Goal: Contribute content: Share content

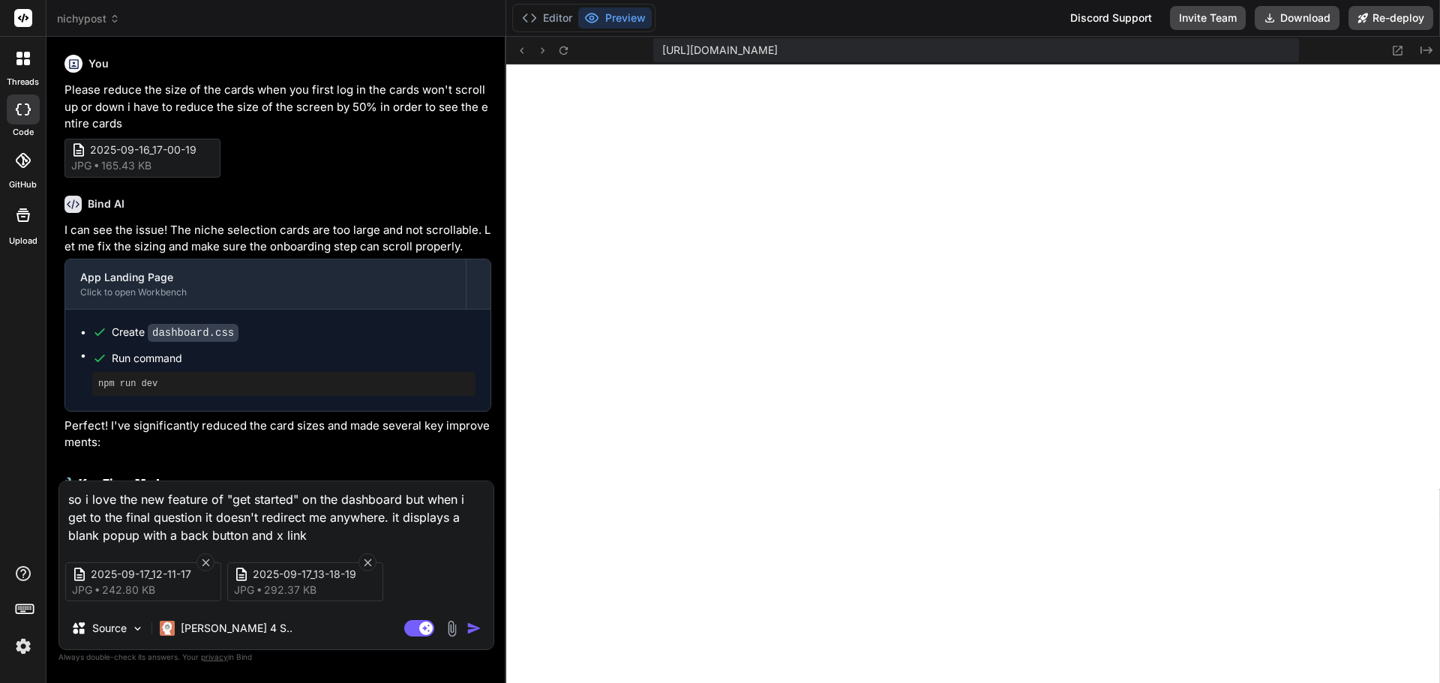
scroll to position [2109, 0]
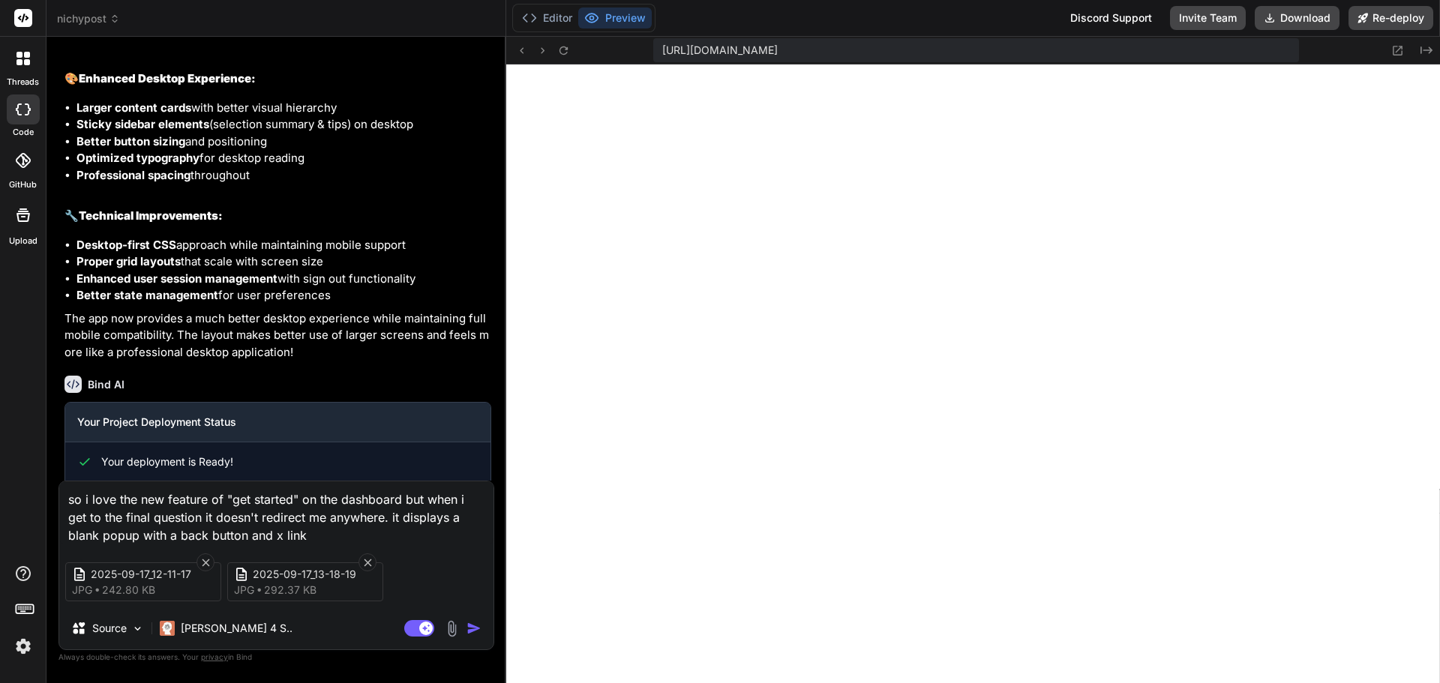
click at [452, 622] on img at bounding box center [451, 628] width 17 height 17
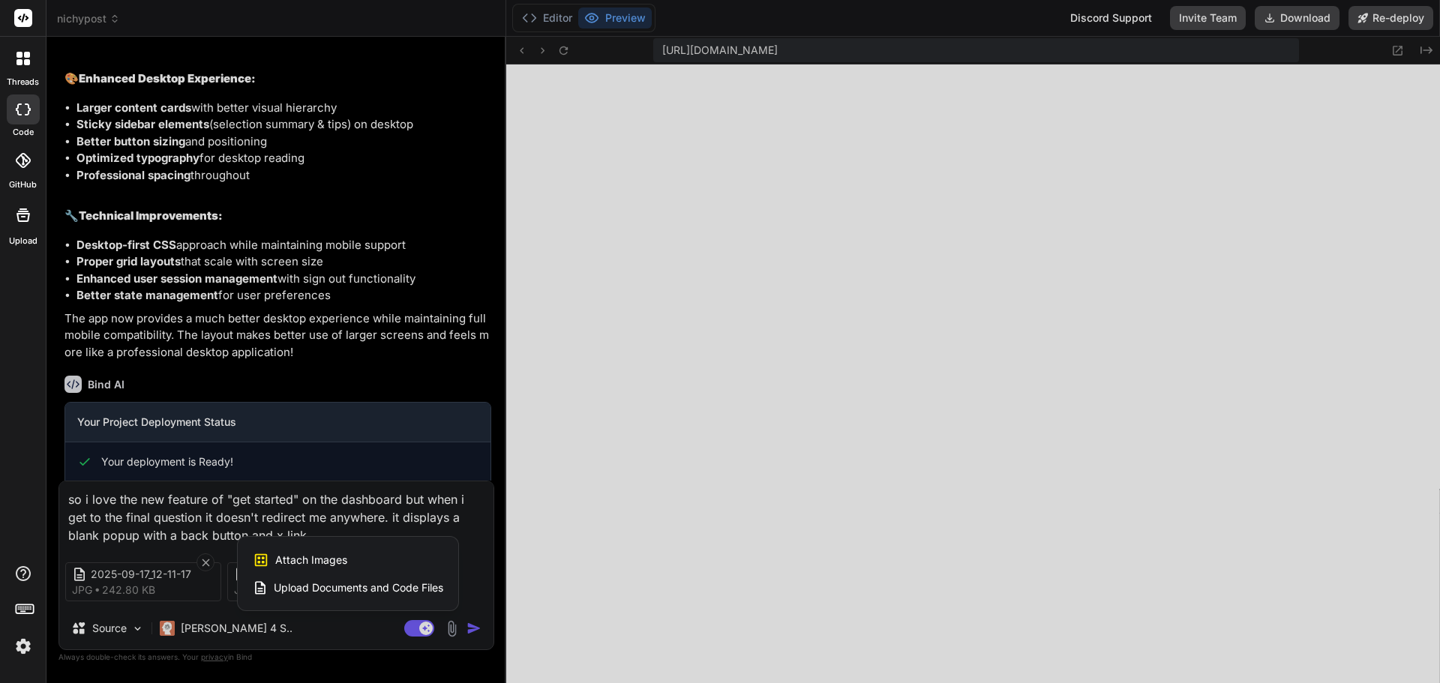
click at [360, 554] on div "Attach Images Image attachments are only supported in Claude and Gemini models." at bounding box center [348, 560] width 191 height 29
type textarea "x"
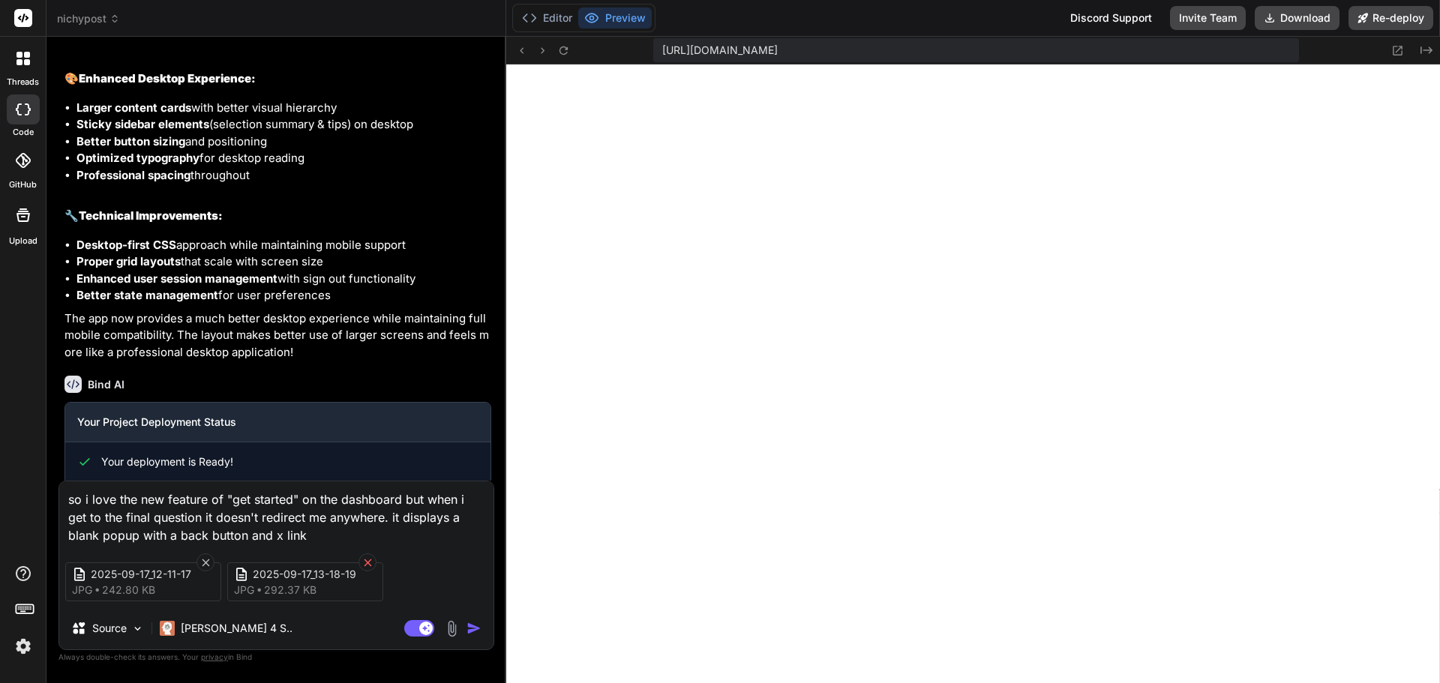
type input "C:\fakepath\Generated Posts REady to Share 1.PNG"
click at [359, 535] on textarea "so i love the new feature of "get started" on the dashboard but when i get to t…" at bounding box center [276, 513] width 434 height 63
click at [311, 539] on textarea "so i love the new feature of "get started" on the dashboard but when i get to t…" at bounding box center [276, 513] width 434 height 63
type textarea "x"
type textarea "so i love the new feature of "get started" on the dashboard but when i get to t…"
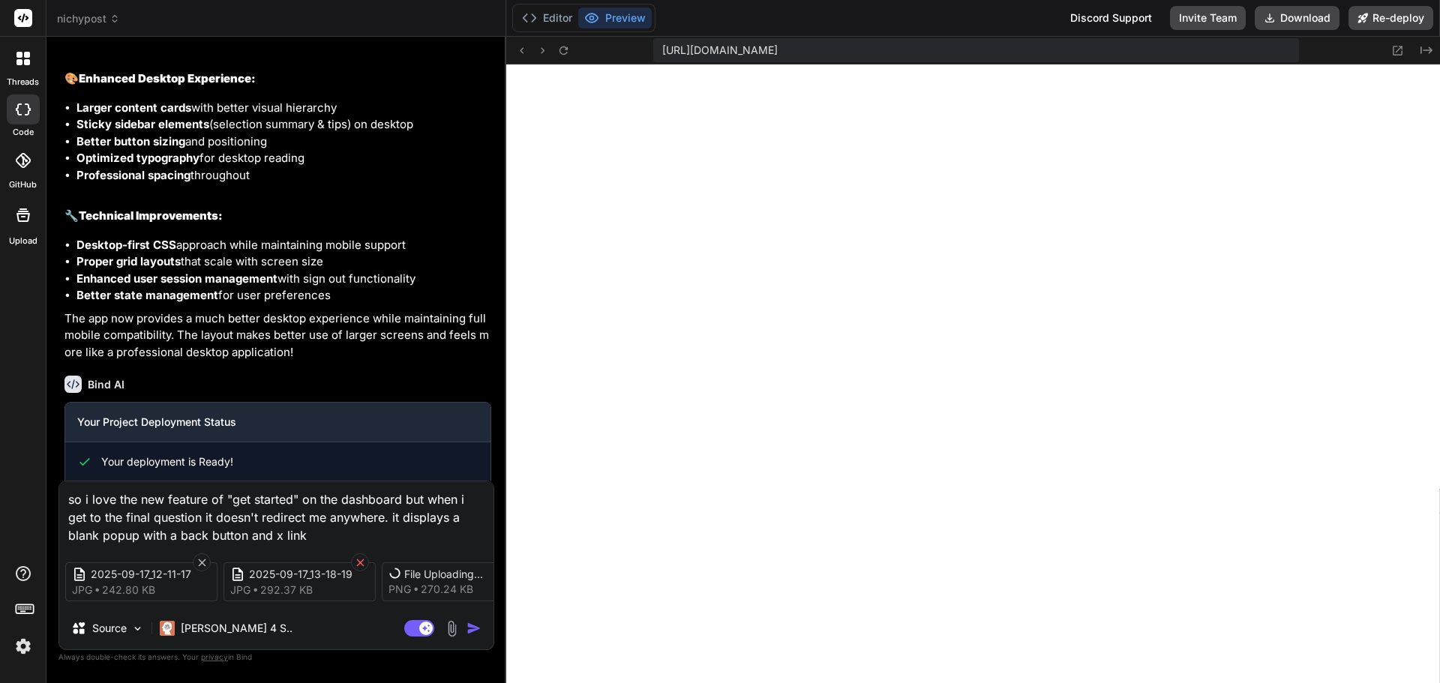
type textarea "x"
type textarea "so i love the new feature of "get started" on the dashboard but when i get to t…"
type textarea "x"
type textarea "so i love the new feature of "get started" on the dashboard but when i get to t…"
type textarea "x"
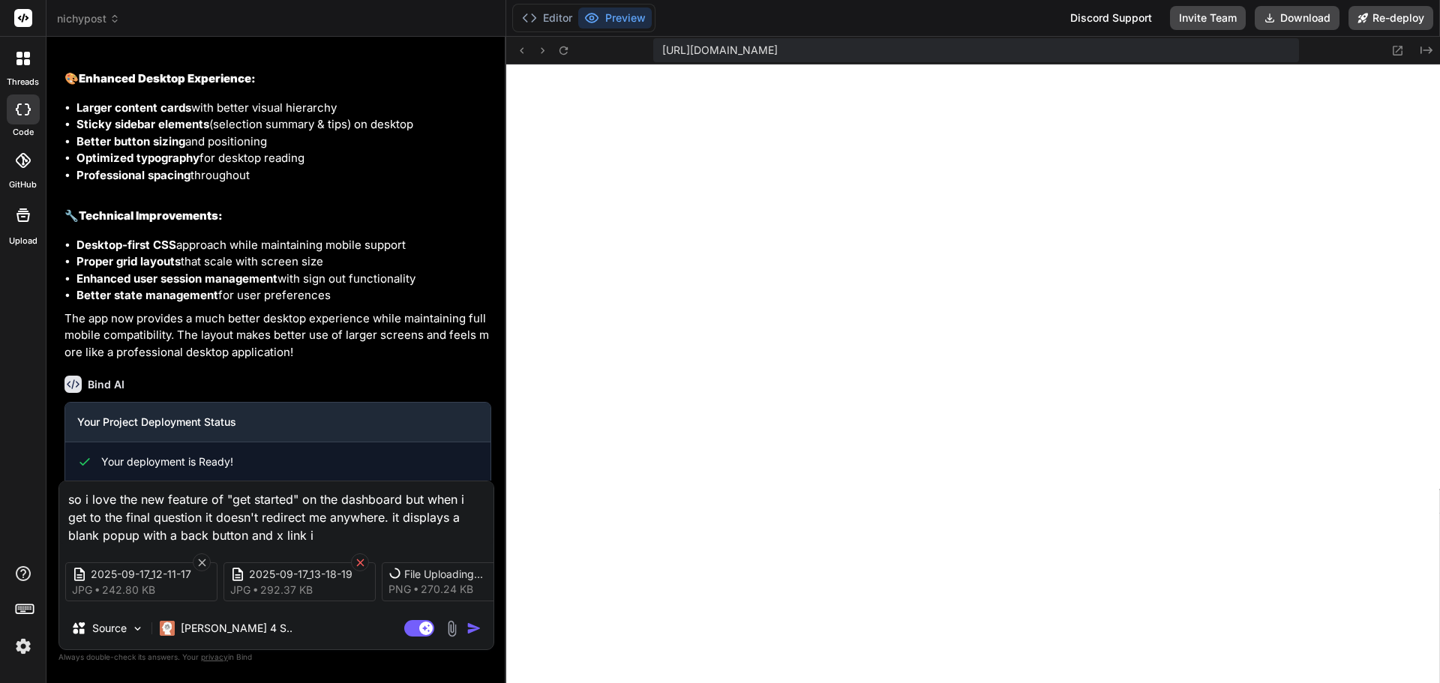
type textarea "so i love the new feature of "get started" on the dashboard but when i get to t…"
type textarea "x"
type textarea "so i love the new feature of "get started" on the dashboard but when i get to t…"
type textarea "x"
type textarea "so i love the new feature of "get started" on the dashboard but when i get to t…"
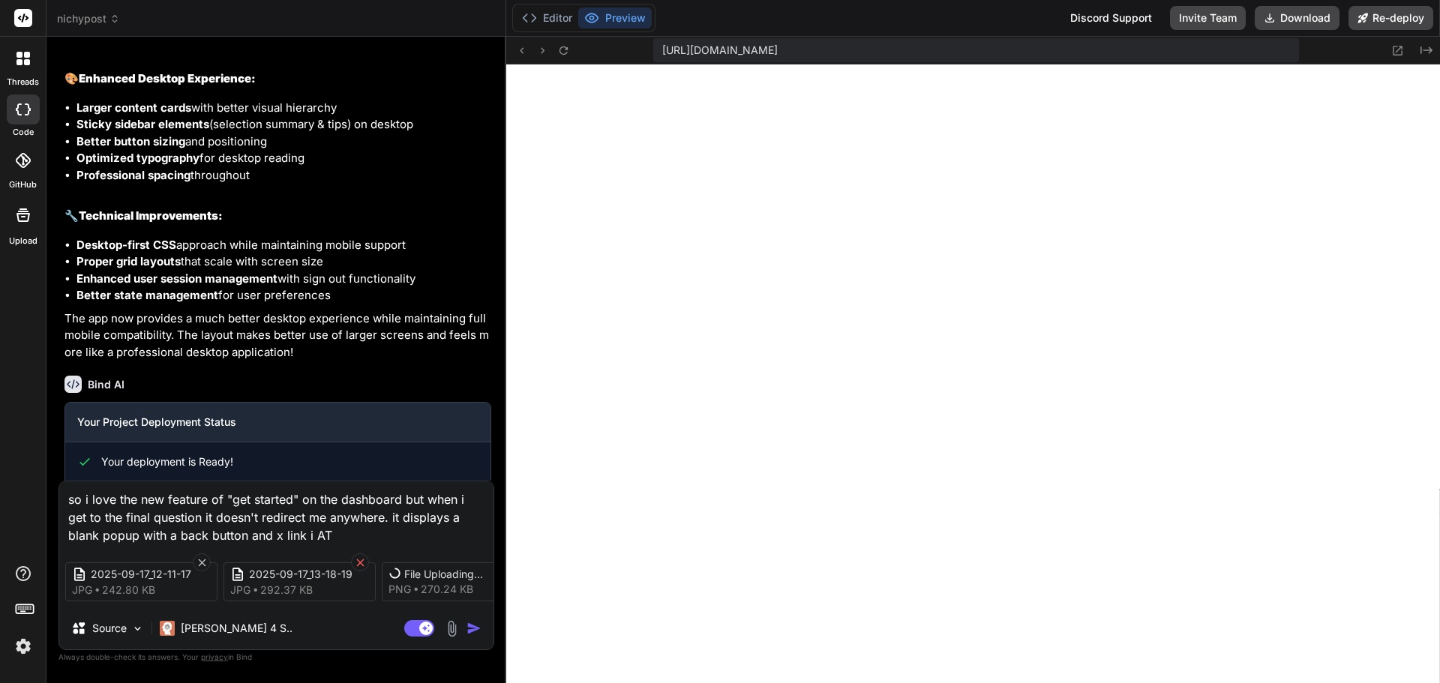
type textarea "x"
type textarea "so i love the new feature of "get started" on the dashboard but when i get to t…"
type textarea "x"
type textarea "so i love the new feature of "get started" on the dashboard but when i get to t…"
type textarea "x"
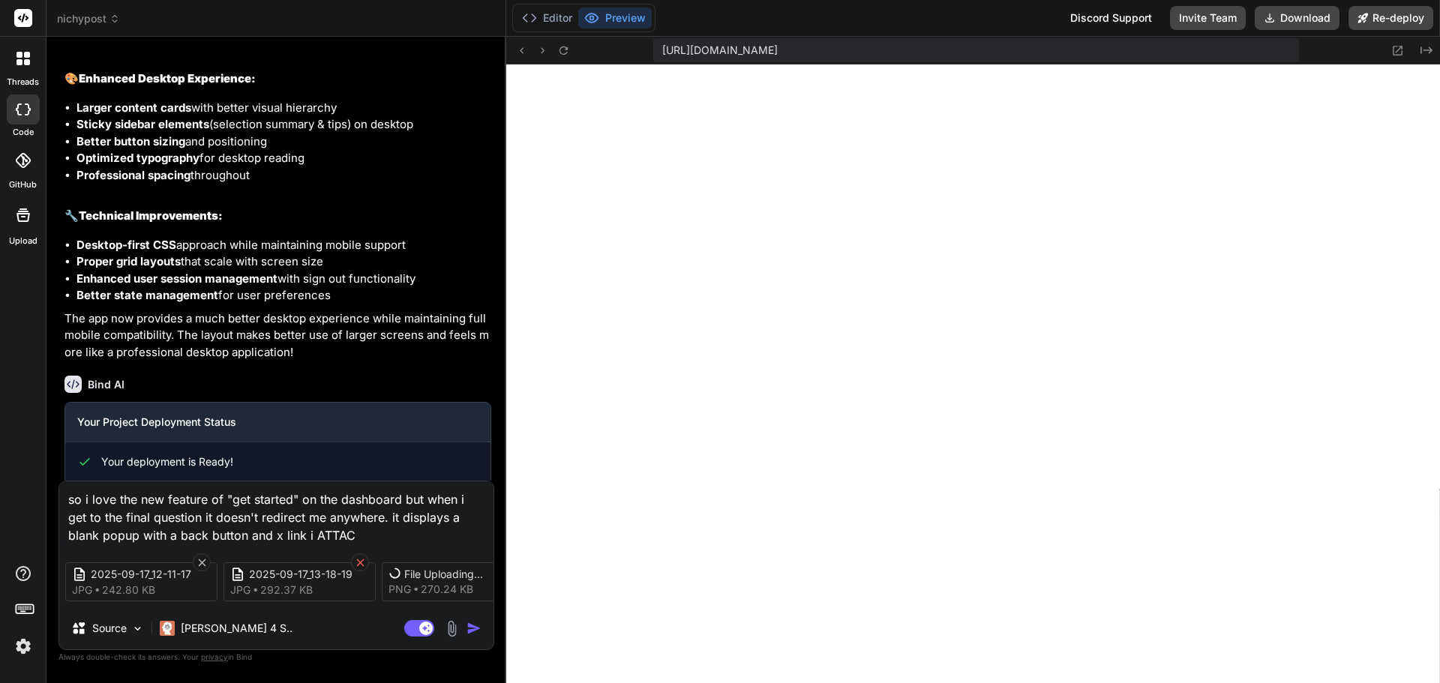
type textarea "so i love the new feature of "get started" on the dashboard but when i get to t…"
type textarea "x"
type textarea "so i love the new feature of "get started" on the dashboard but when i get to t…"
type textarea "x"
type textarea "so i love the new feature of "get started" on the dashboard but when i get to t…"
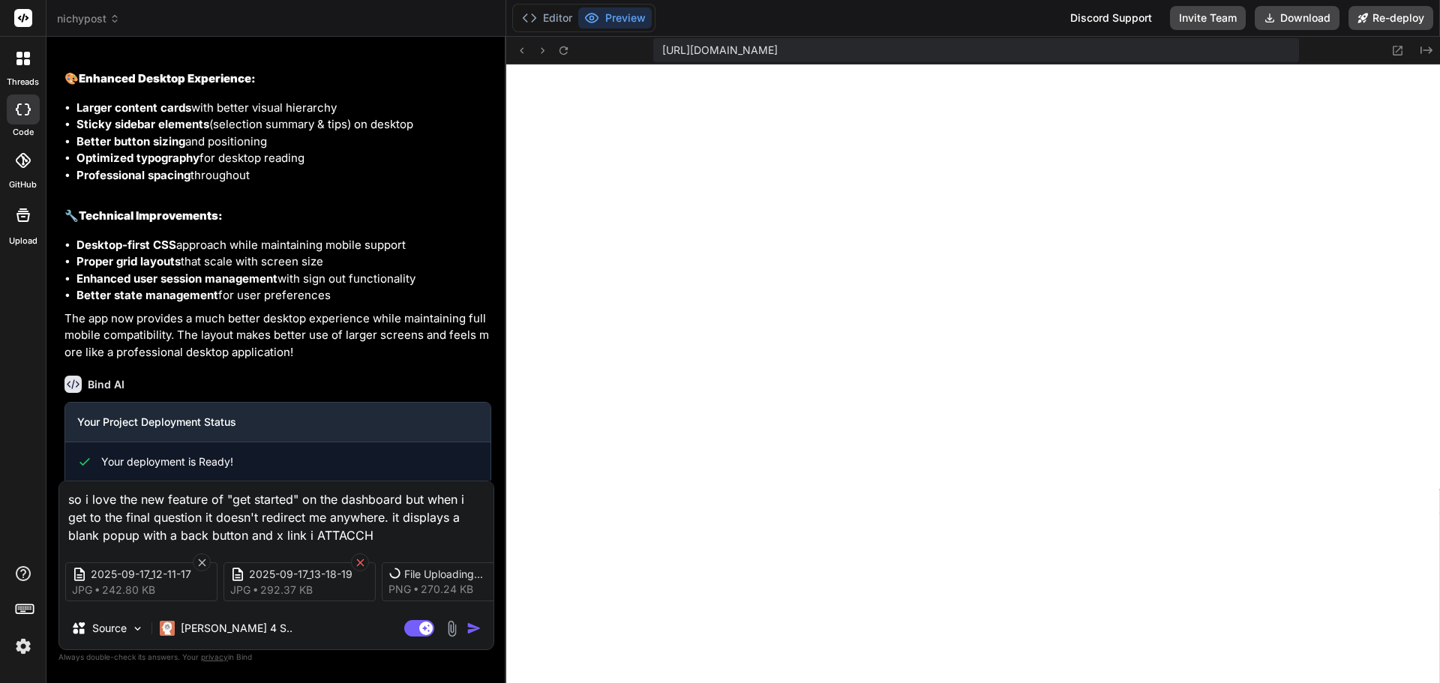
type textarea "x"
type textarea "so i love the new feature of "get started" on the dashboard but when i get to t…"
type textarea "x"
type textarea "so i love the new feature of "get started" on the dashboard but when i get to t…"
type textarea "x"
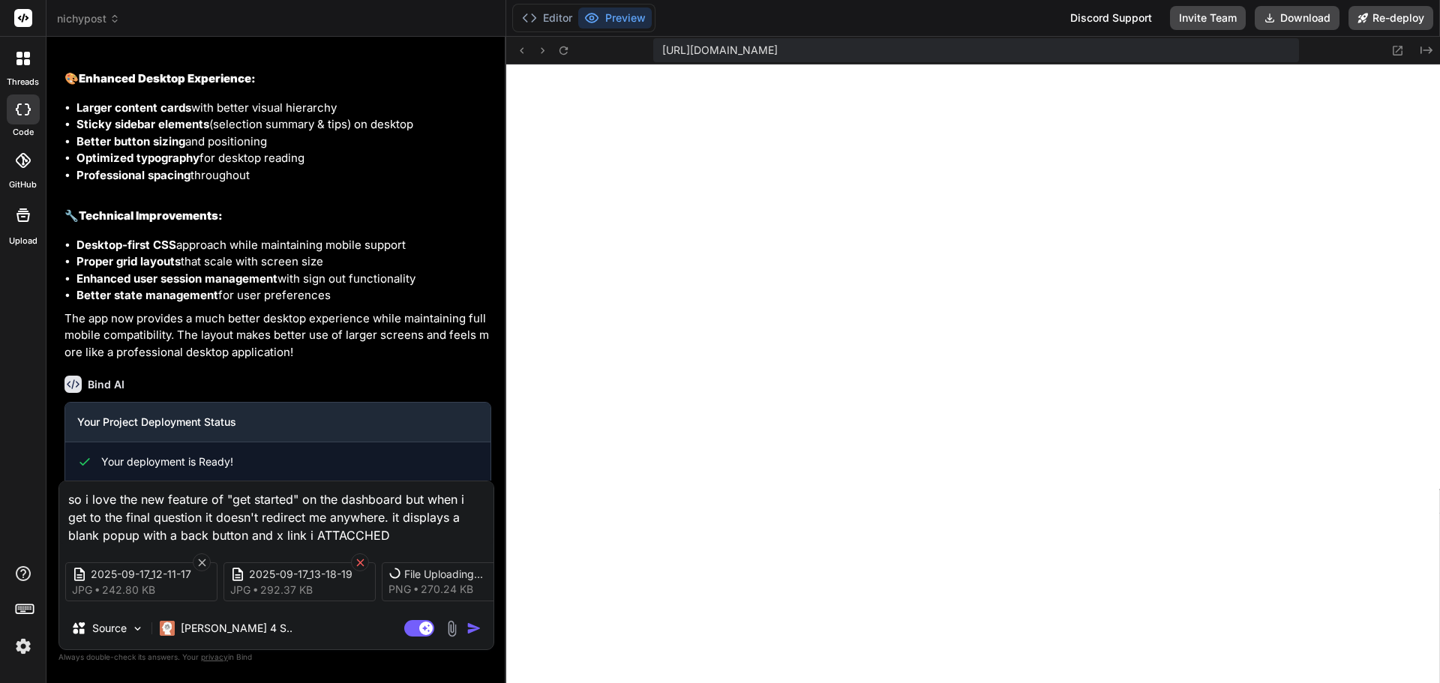
type textarea "so i love the new feature of "get started" on the dashboard but when i get to t…"
type textarea "x"
type textarea "so i love the new feature of "get started" on the dashboard but when i get to t…"
type textarea "x"
type textarea "so i love the new feature of "get started" on the dashboard but when i get to t…"
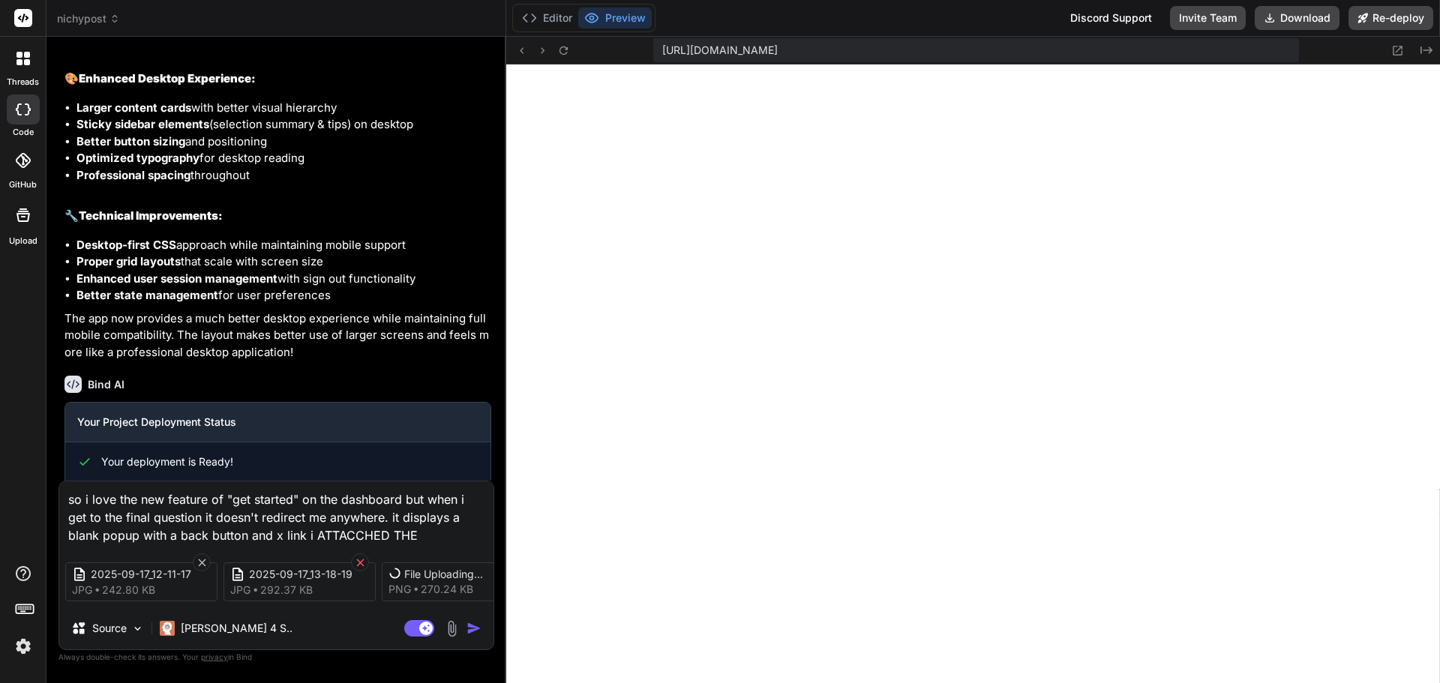
type textarea "x"
type textarea "so i love the new feature of "get started" on the dashboard but when i get to t…"
type textarea "x"
type textarea "so i love the new feature of "get started" on the dashboard but when i get to t…"
type textarea "x"
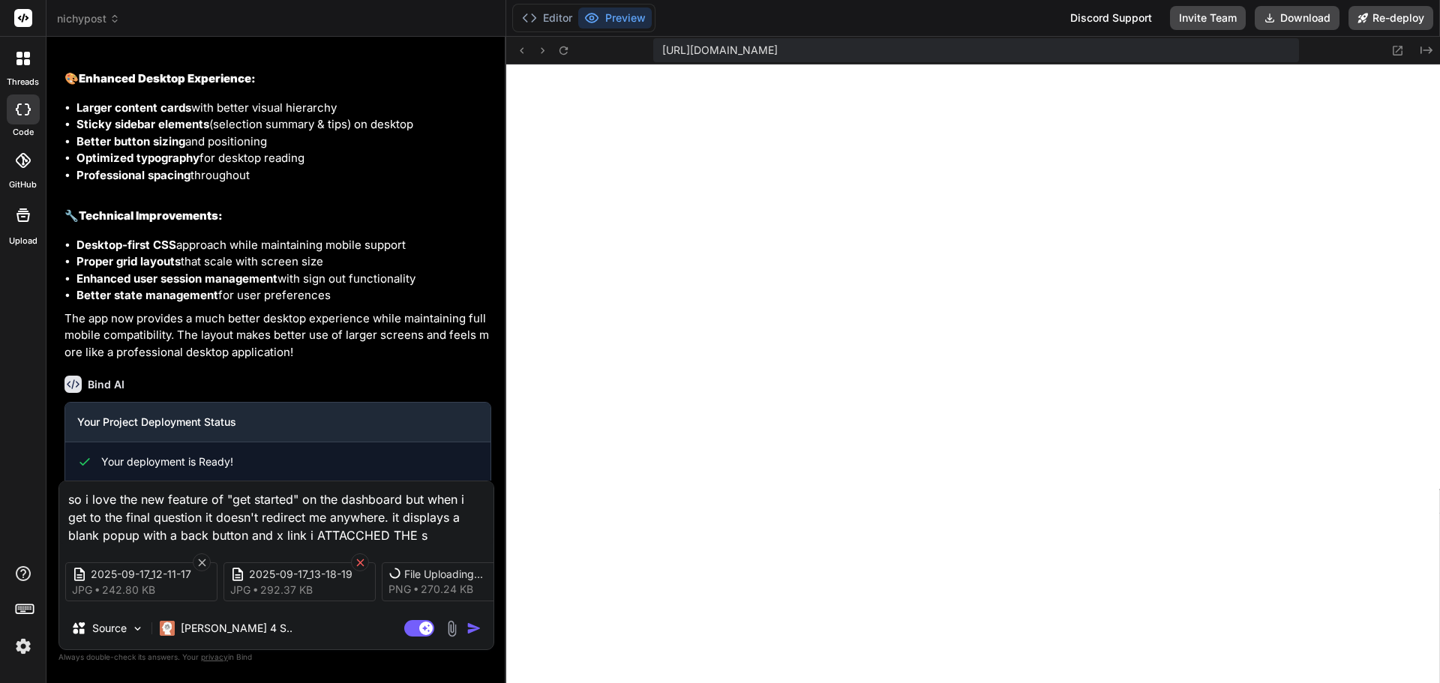
type textarea "so i love the new feature of "get started" on the dashboard but when i get to t…"
type textarea "x"
type textarea "so i love the new feature of "get started" on the dashboard but when i get to t…"
type textarea "x"
type textarea "so i love the new feature of "get started" on the dashboard but when i get to t…"
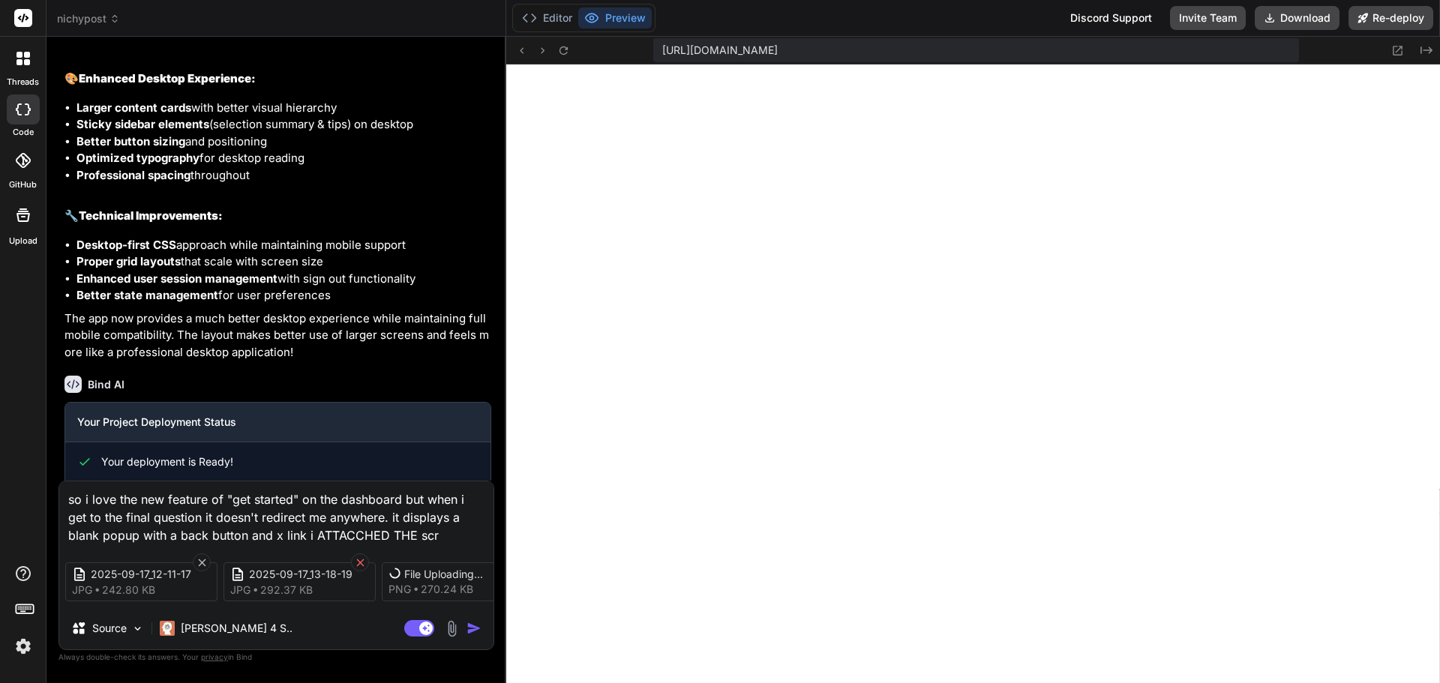
type textarea "x"
type textarea "so i love the new feature of "get started" on the dashboard but when i get to t…"
type textarea "x"
type textarea "so i love the new feature of "get started" on the dashboard but when i get to t…"
type textarea "x"
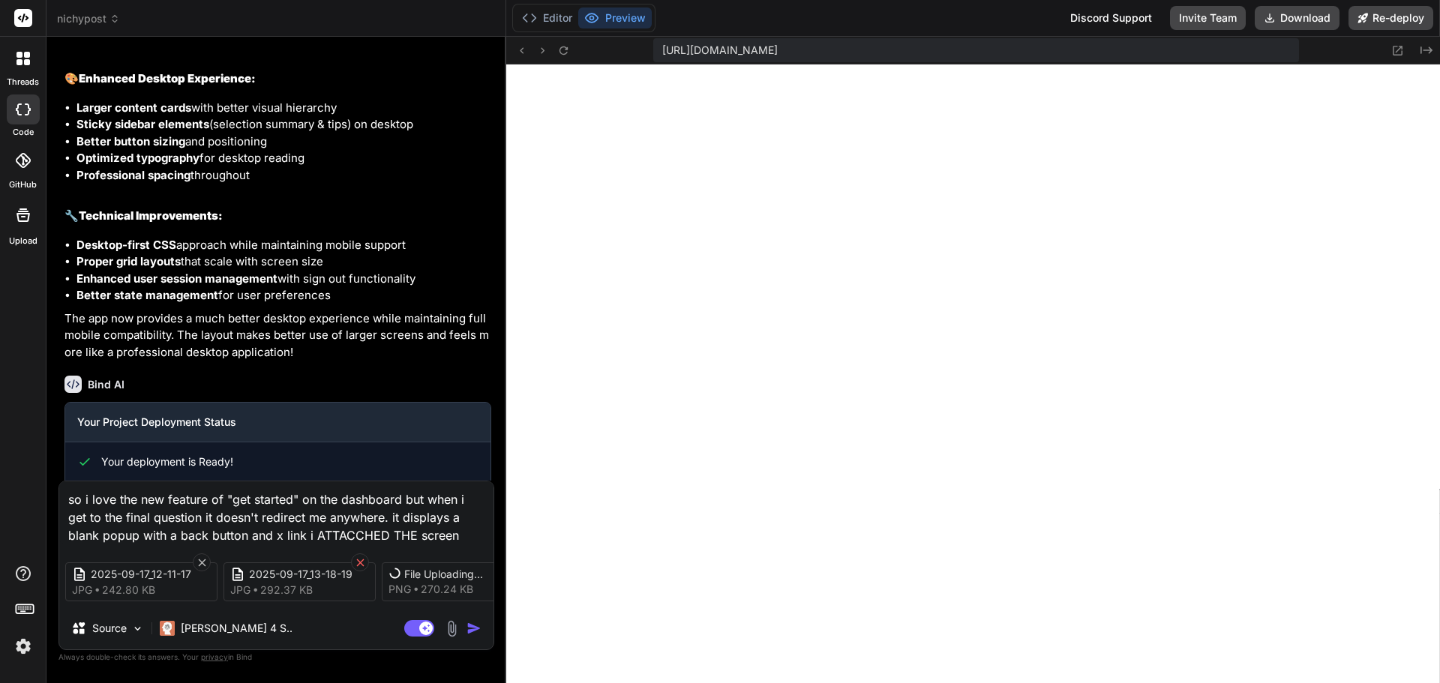
type textarea "so i love the new feature of "get started" on the dashboard but when i get to t…"
type textarea "x"
type textarea "so i love the new feature of "get started" on the dashboard but when i get to t…"
type textarea "x"
type textarea "so i love the new feature of "get started" on the dashboard but when i get to t…"
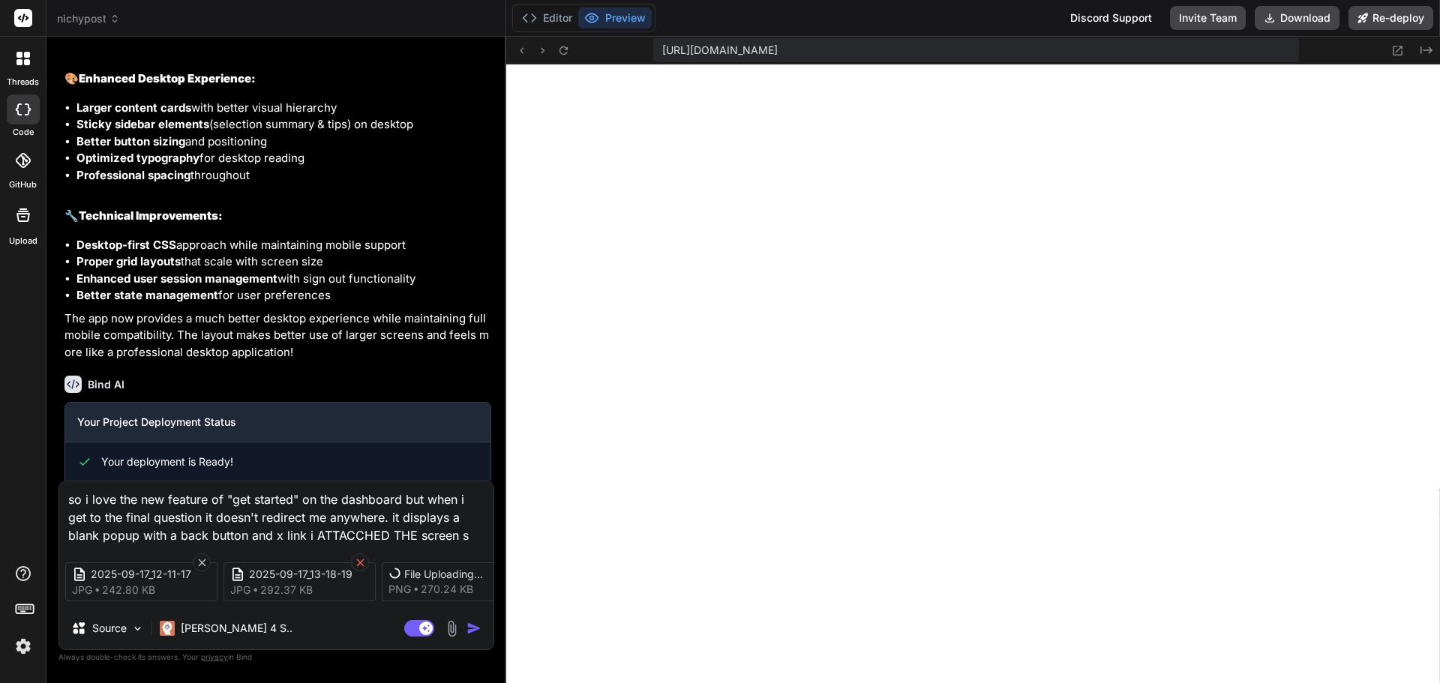
type textarea "x"
type textarea "so i love the new feature of "get started" on the dashboard but when i get to t…"
type textarea "x"
type textarea "so i love the new feature of "get started" on the dashboard but when i get to t…"
type textarea "x"
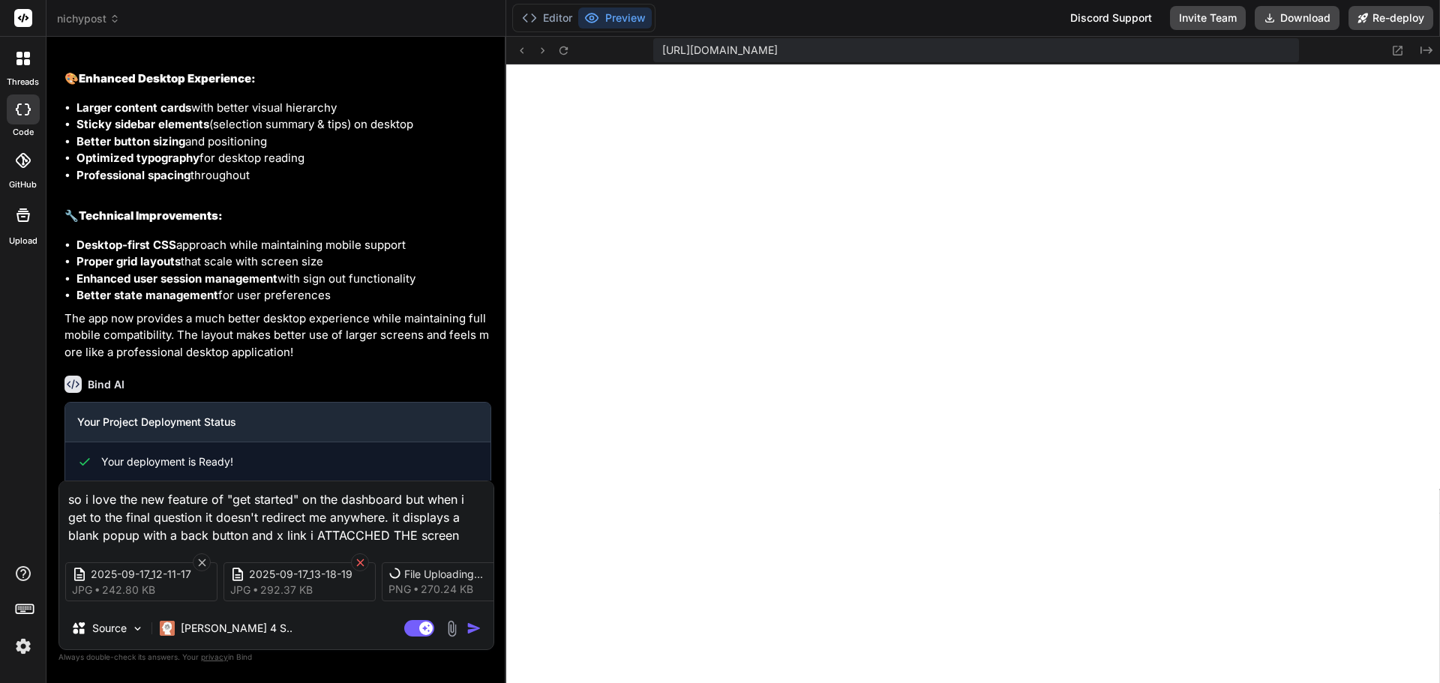
type textarea "so i love the new feature of "get started" on the dashboard but when i get to t…"
type textarea "x"
type textarea "so i love the new feature of "get started" on the dashboard but when i get to t…"
type textarea "x"
type textarea "so i love the new feature of "get started" on the dashboard but when i get to t…"
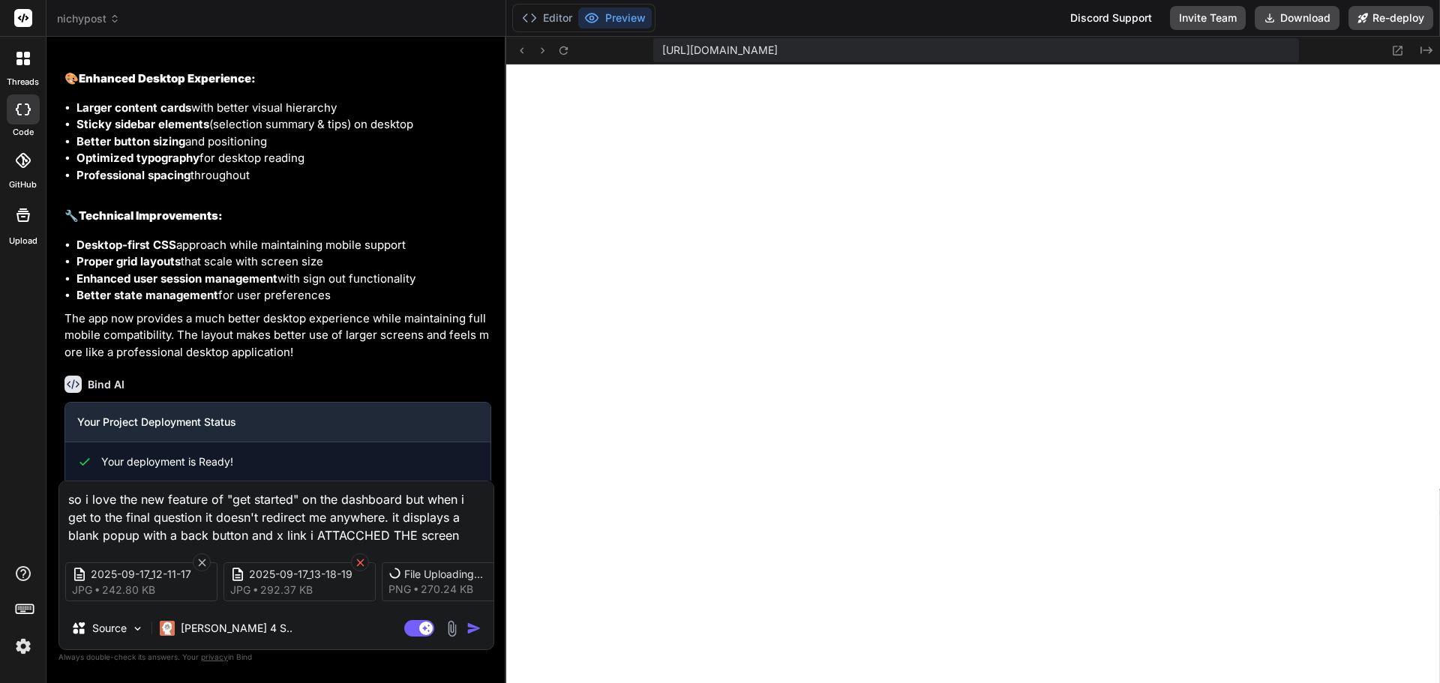
type textarea "x"
type textarea "so i love the new feature of "get started" on the dashboard but when i get to t…"
type textarea "x"
type textarea "so i love the new feature of "get started" on the dashboard but when i get to t…"
type textarea "x"
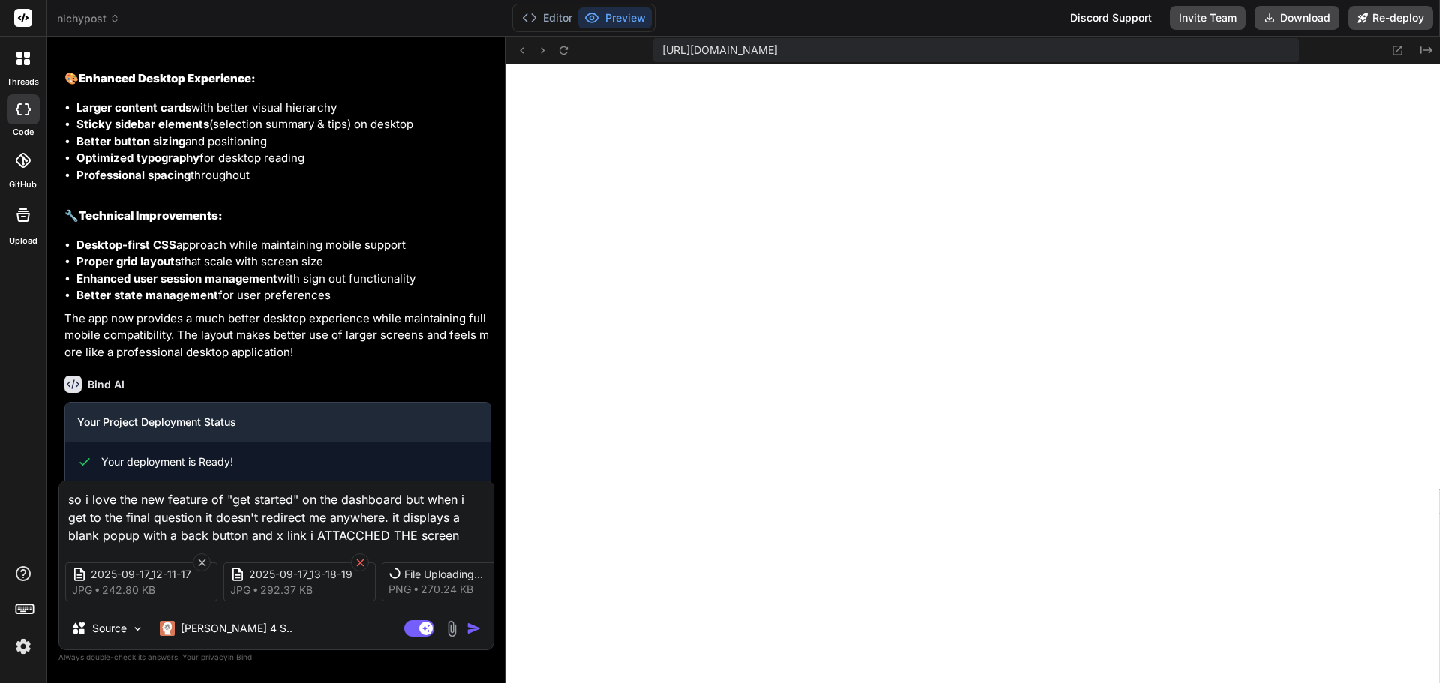
type textarea "so i love the new feature of "get started" on the dashboard but when i get to t…"
type textarea "x"
type textarea "so i love the new feature of "get started" on the dashboard but when i get to t…"
type textarea "x"
type textarea "so i love the new feature of "get started" on the dashboard but when i get to t…"
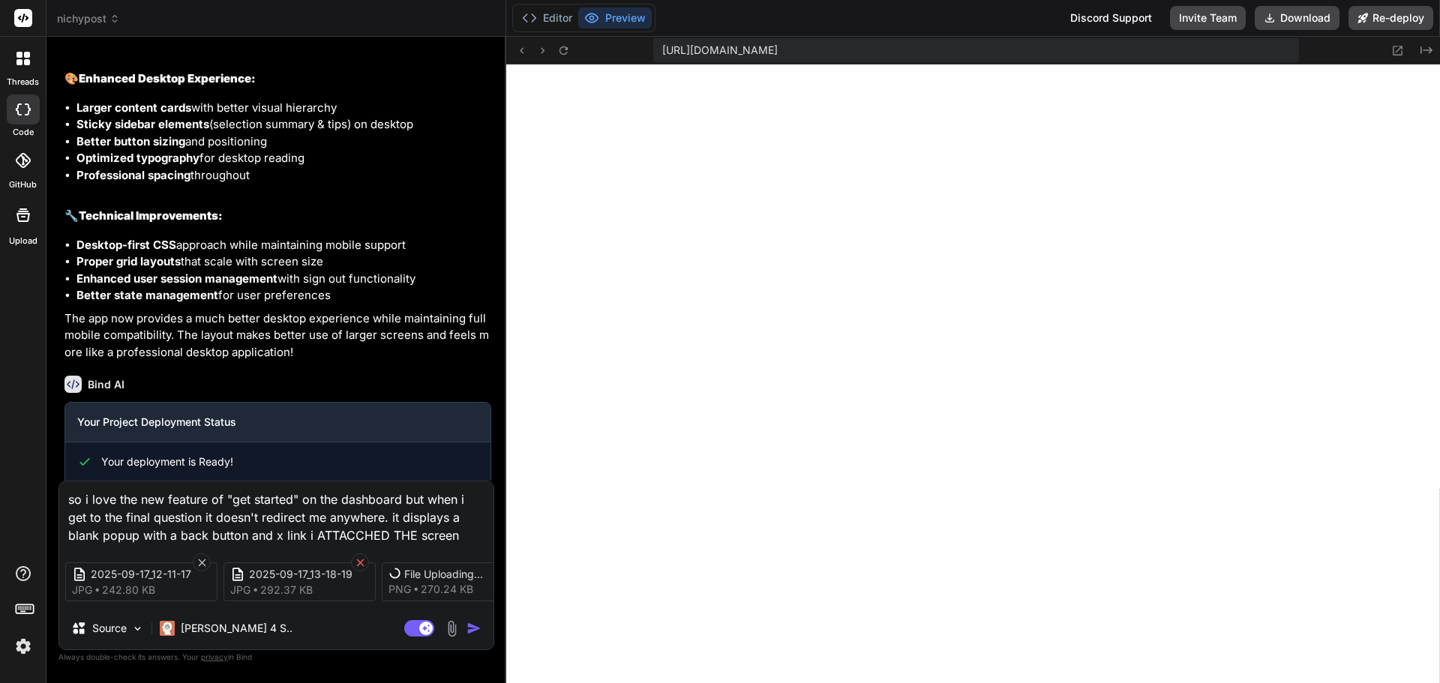
type textarea "x"
type textarea "so i love the new feature of "get started" on the dashboard but when i get to t…"
type textarea "x"
type textarea "so i love the new feature of "get started" on the dashboard but when i get to t…"
type textarea "x"
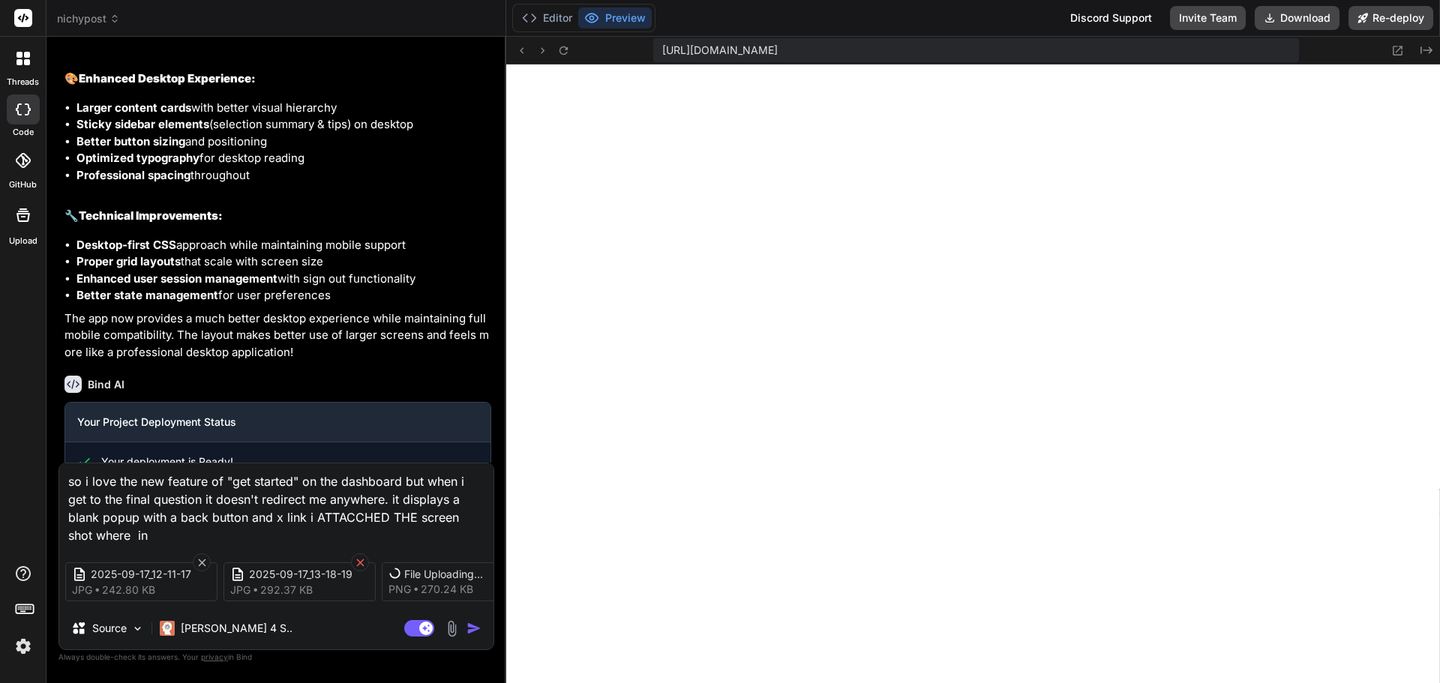
type textarea "so i love the new feature of "get started" on the dashboard but when i get to t…"
type textarea "x"
type textarea "so i love the new feature of "get started" on the dashboard but when i get to t…"
type textarea "x"
type textarea "so i love the new feature of "get started" on the dashboard but when i get to t…"
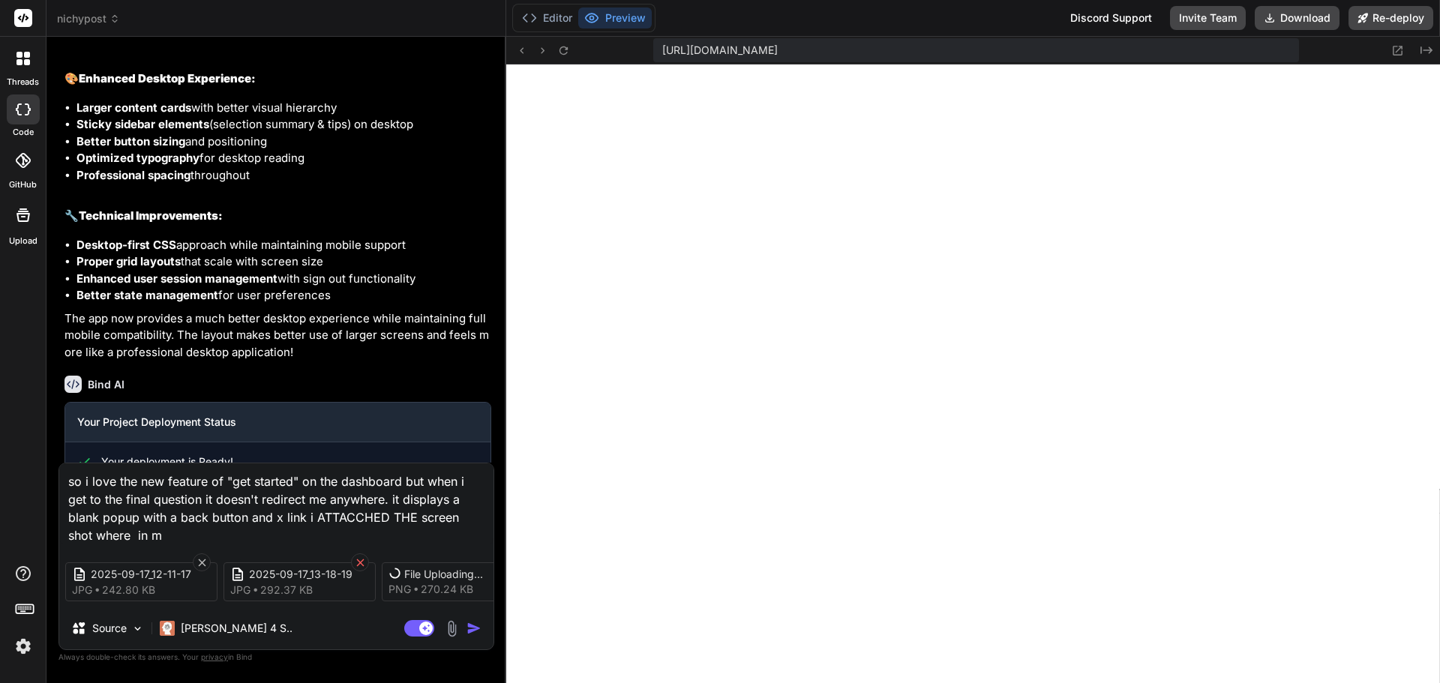
type textarea "x"
type textarea "so i love the new feature of "get started" on the dashboard but when i get to t…"
type textarea "x"
type textarea "so i love the new feature of "get started" on the dashboard but when i get to t…"
type textarea "x"
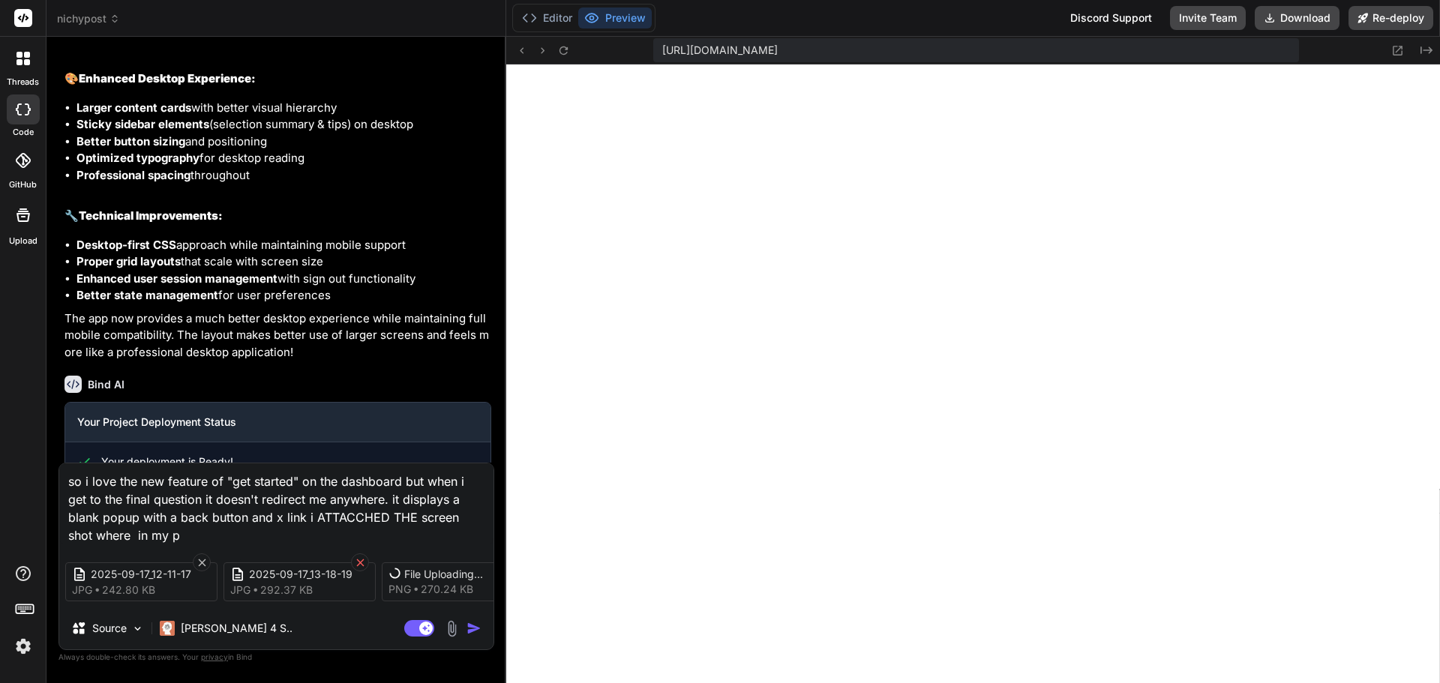
type textarea "so i love the new feature of "get started" on the dashboard but when i get to t…"
type textarea "x"
type textarea "so i love the new feature of "get started" on the dashboard but when i get to t…"
type textarea "x"
type textarea "so i love the new feature of "get started" on the dashboard but when i get to t…"
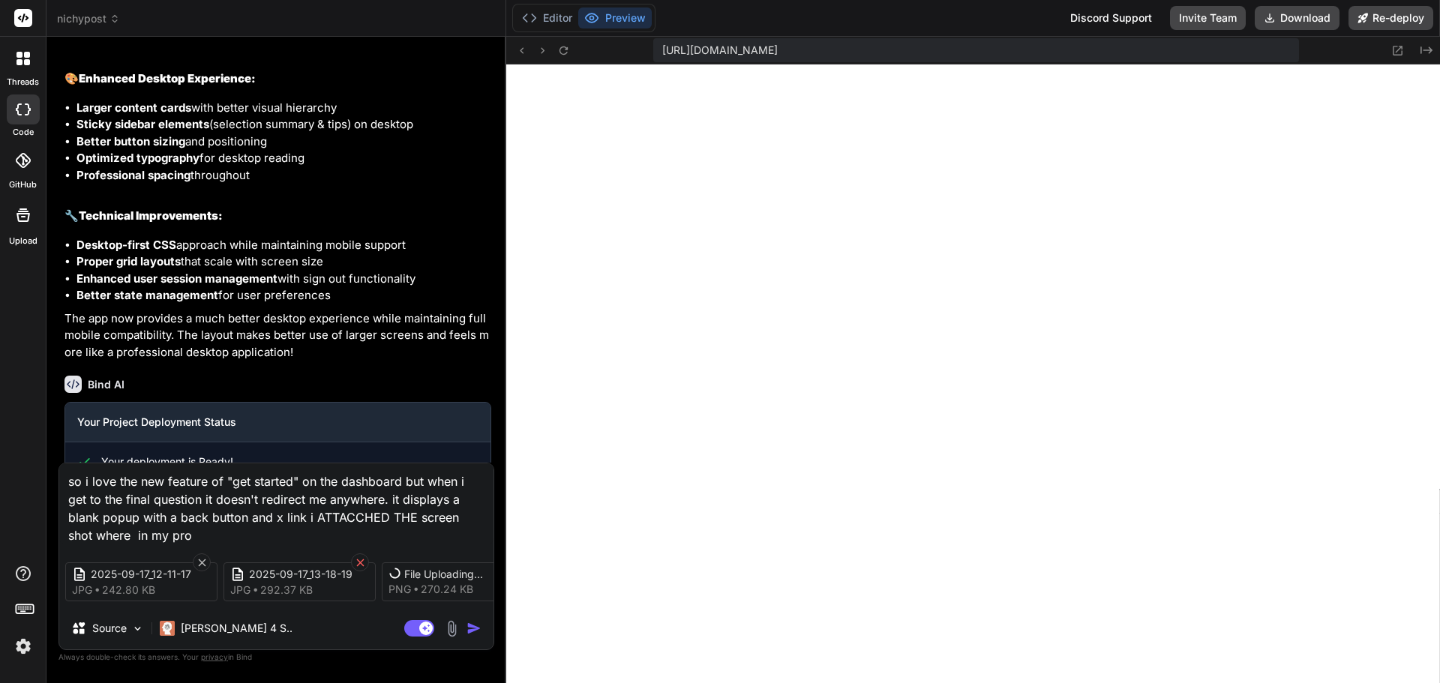
type textarea "x"
type textarea "so i love the new feature of "get started" on the dashboard but when i get to t…"
type textarea "x"
type textarea "so i love the new feature of "get started" on the dashboard but when i get to t…"
type textarea "x"
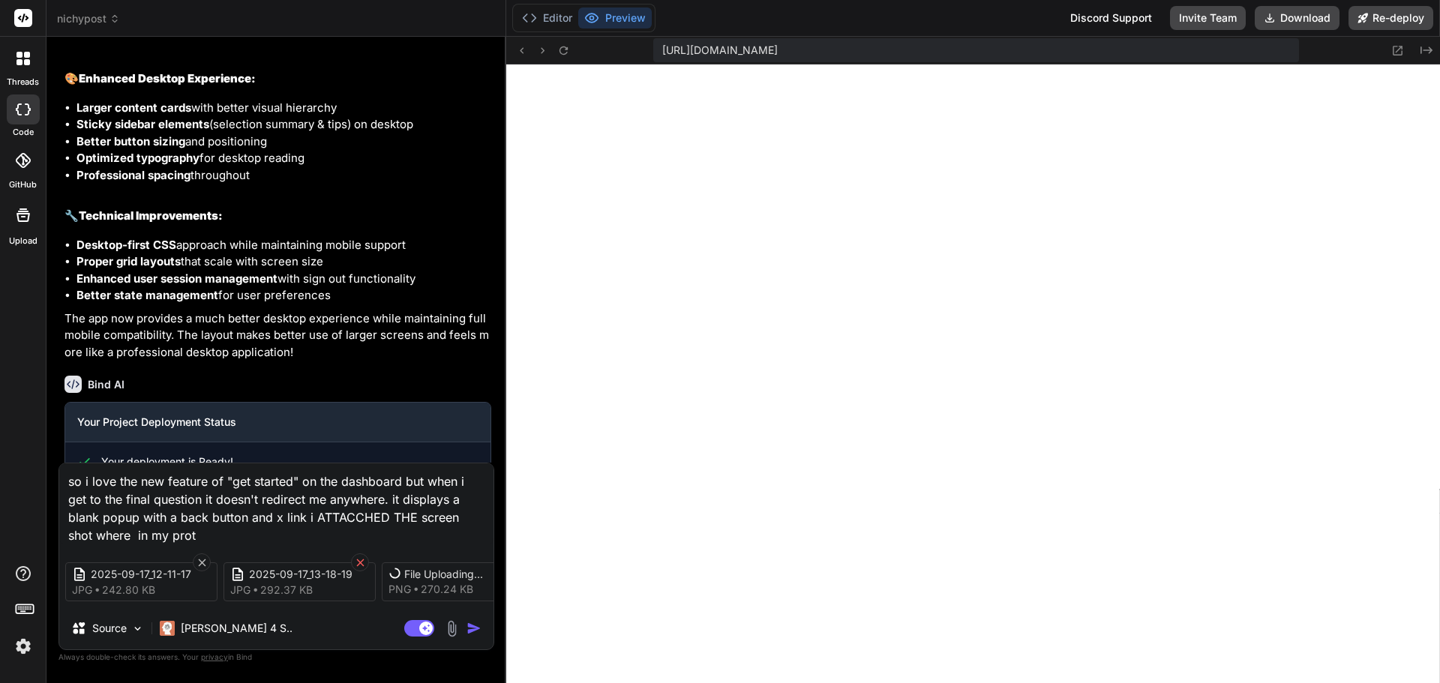
type textarea "so i love the new feature of "get started" on the dashboard but when i get to t…"
type textarea "x"
type textarea "so i love the new feature of "get started" on the dashboard but when i get to t…"
type textarea "x"
type textarea "so i love the new feature of "get started" on the dashboard but when i get to t…"
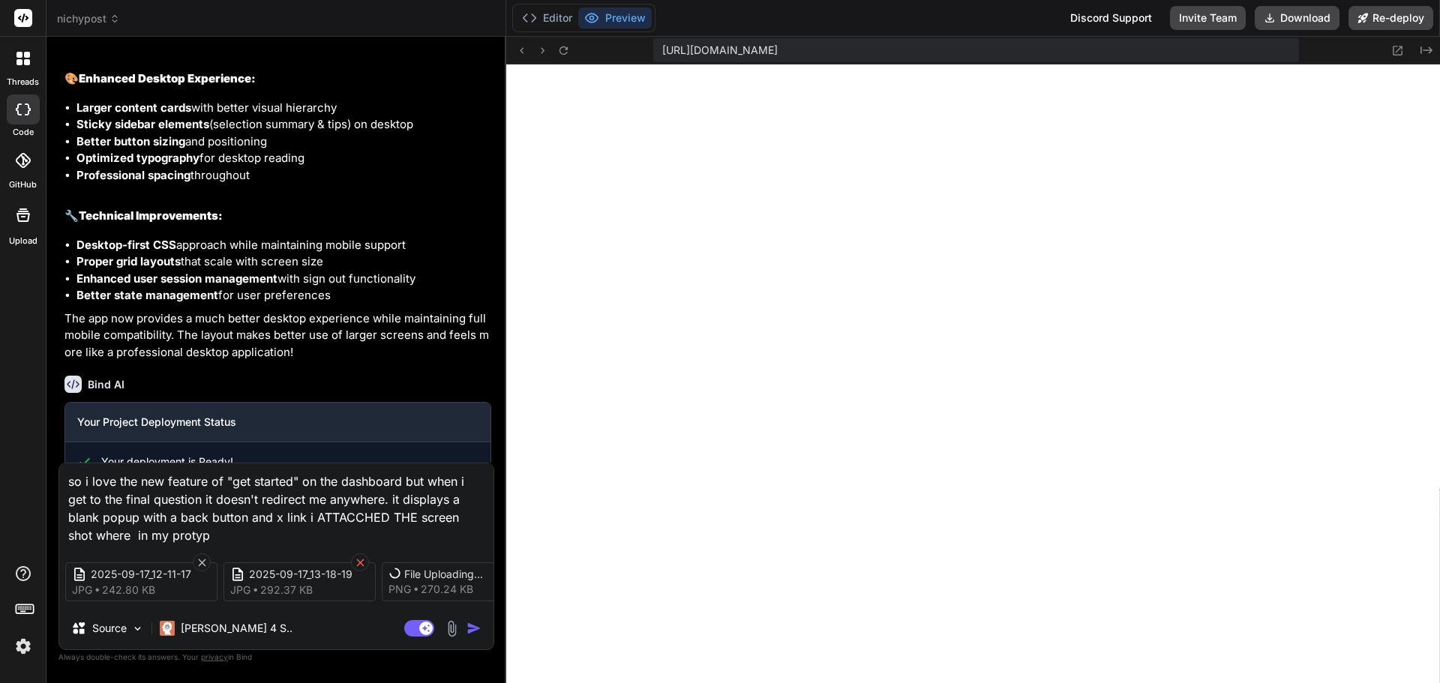
type textarea "x"
type textarea "so i love the new feature of "get started" on the dashboard but when i get to t…"
type textarea "x"
type textarea "so i love the new feature of "get started" on the dashboard but when i get to t…"
type textarea "x"
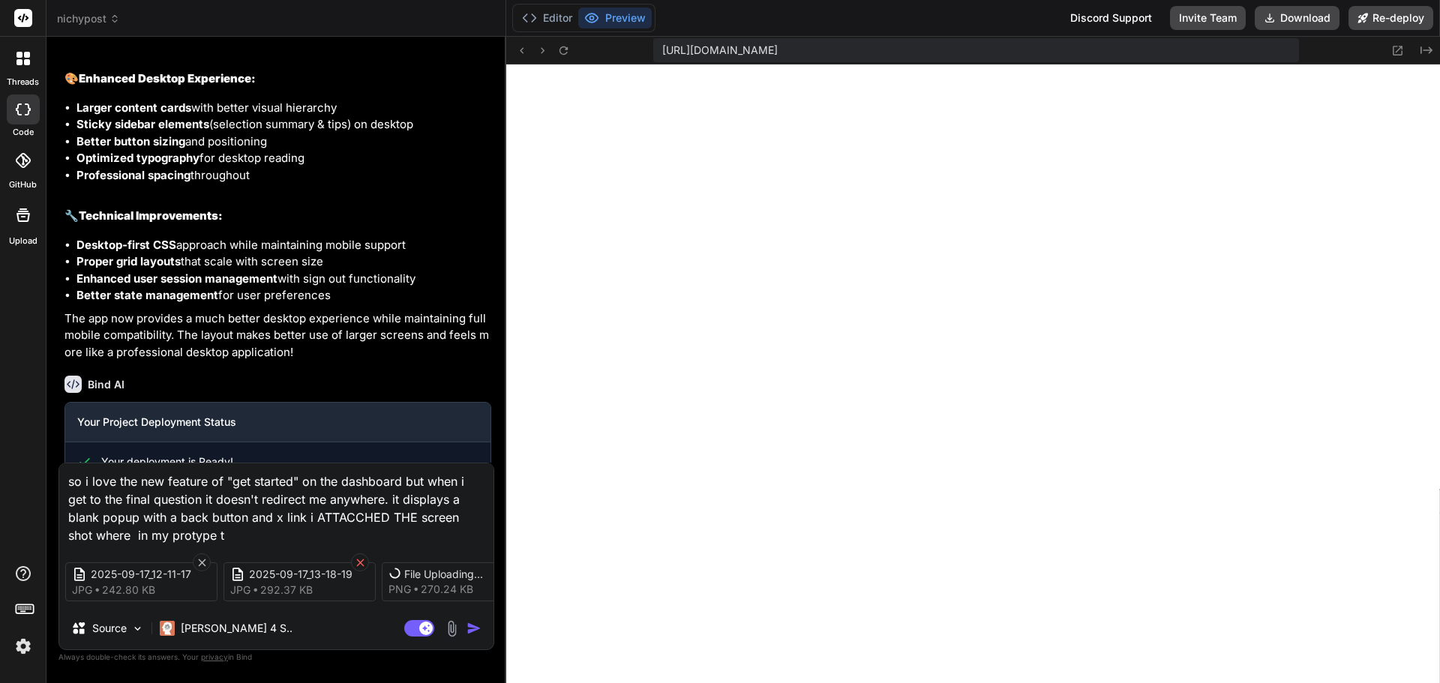
type textarea "so i love the new feature of "get started" on the dashboard but when i get to t…"
type textarea "x"
type textarea "so i love the new feature of "get started" on the dashboard but when i get to t…"
type textarea "x"
type textarea "so i love the new feature of "get started" on the dashboard but when i get to t…"
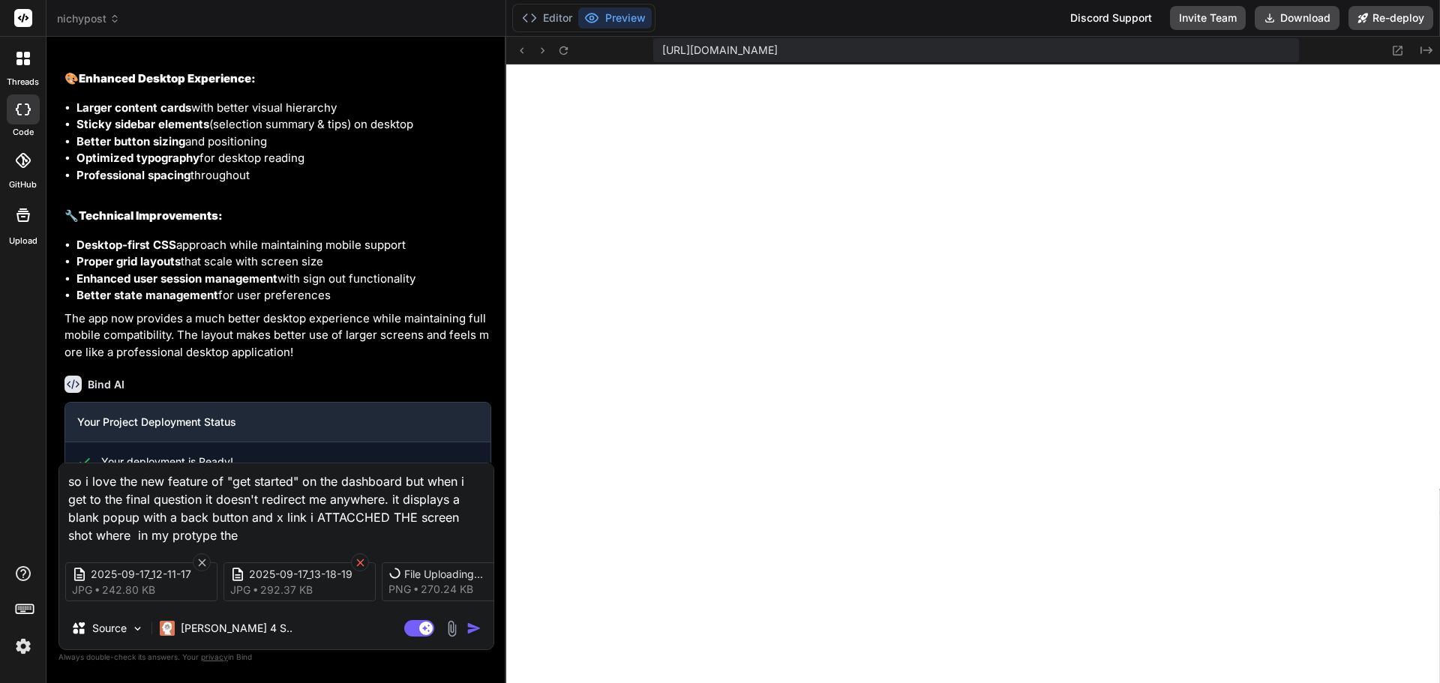
type textarea "x"
type textarea "so i love the new feature of "get started" on the dashboard but when i get to t…"
type textarea "x"
type textarea "so i love the new feature of "get started" on the dashboard but when i get to t…"
type textarea "x"
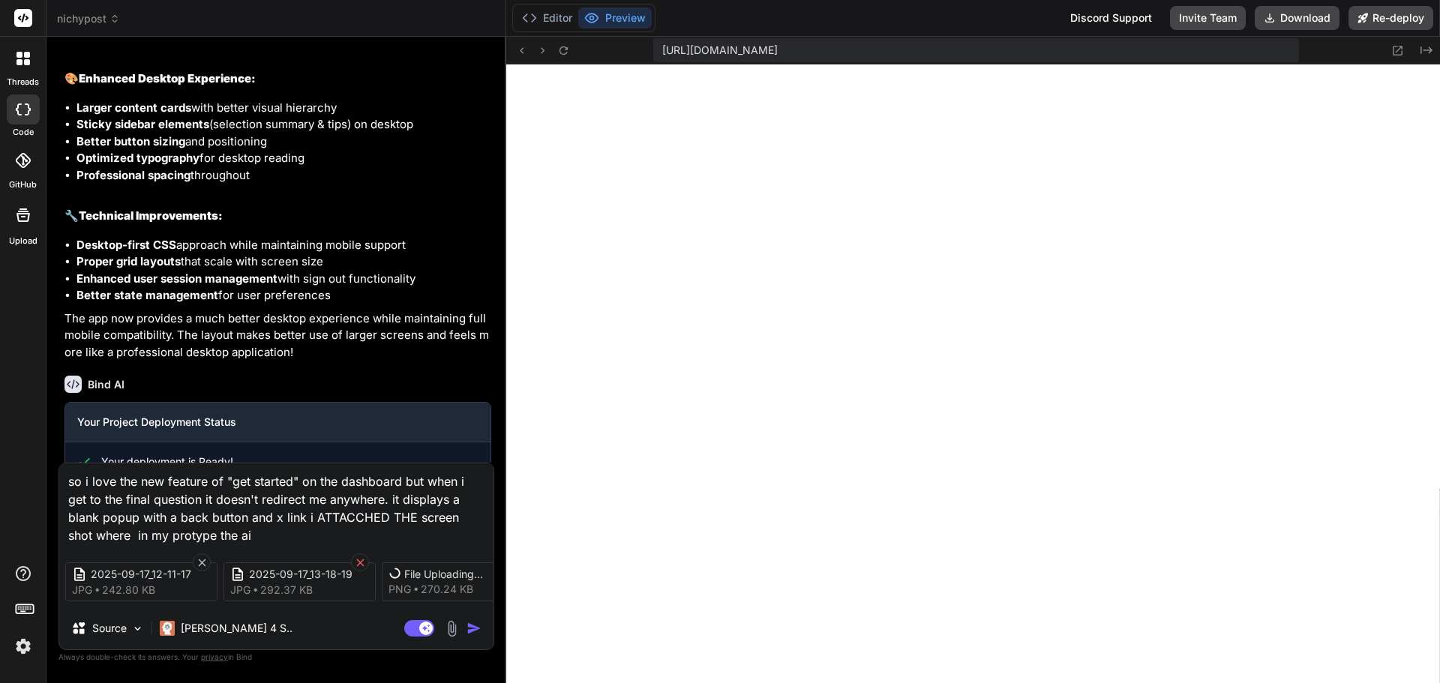
type textarea "so i love the new feature of "get started" on the dashboard but when i get to t…"
type textarea "x"
type textarea "so i love the new feature of "get started" on the dashboard but when i get to t…"
type textarea "x"
type textarea "so i love the new feature of "get started" on the dashboard but when i get to t…"
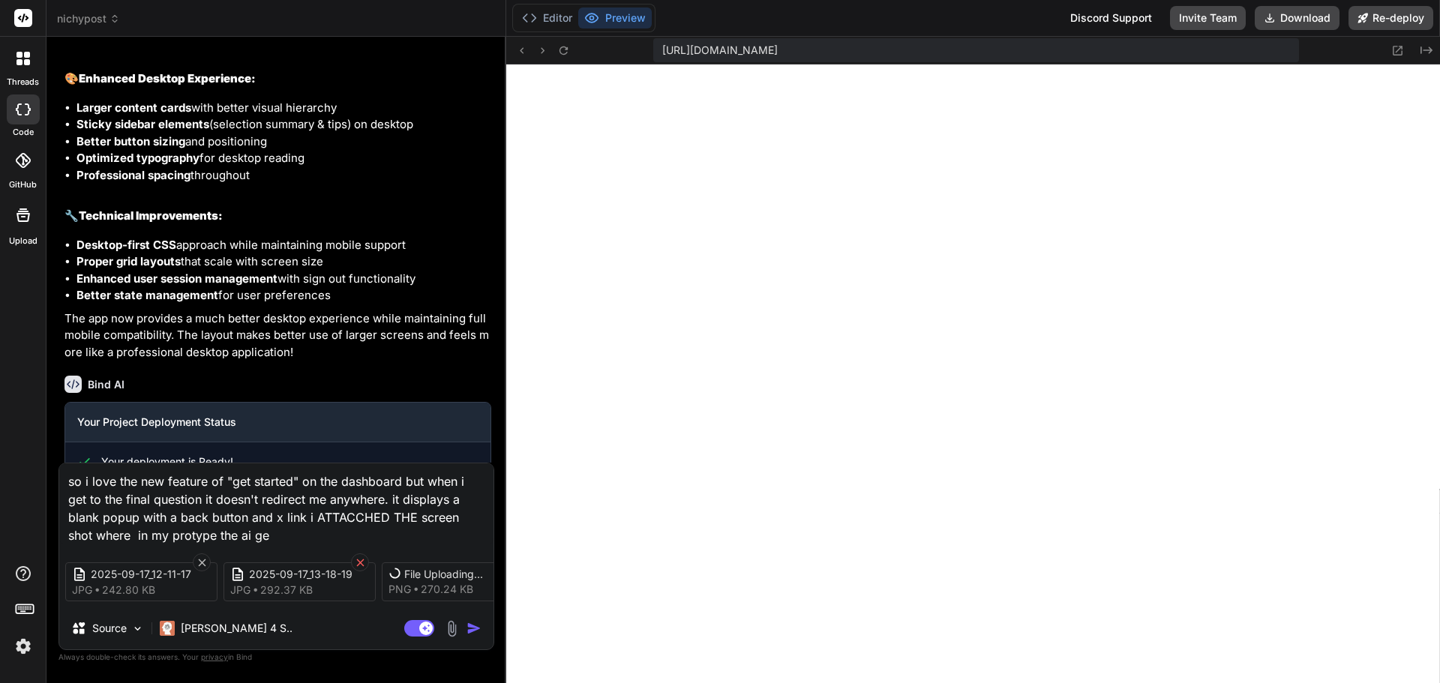
type textarea "x"
type textarea "so i love the new feature of "get started" on the dashboard but when i get to t…"
type textarea "x"
type textarea "so i love the new feature of "get started" on the dashboard but when i get to t…"
type textarea "x"
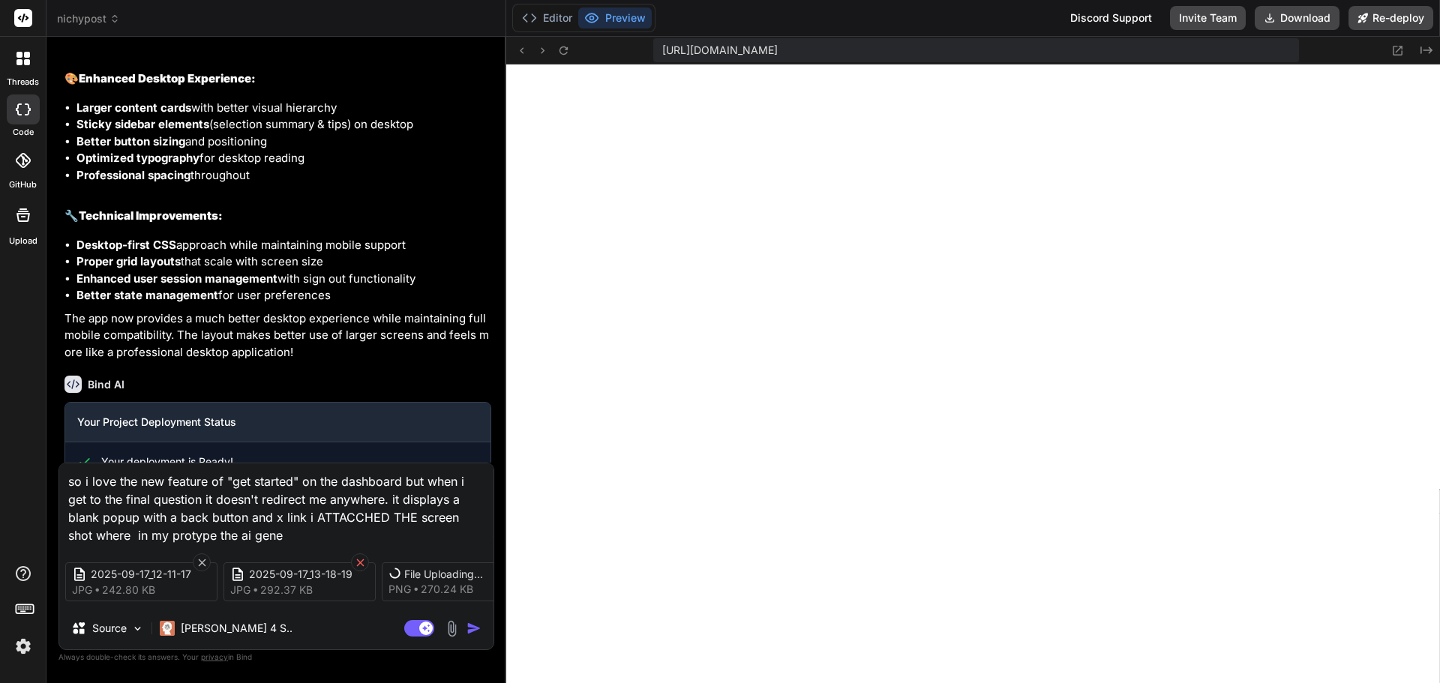
type textarea "so i love the new feature of "get started" on the dashboard but when i get to t…"
type textarea "x"
type textarea "so i love the new feature of "get started" on the dashboard but when i get to t…"
type textarea "x"
type textarea "so i love the new feature of "get started" on the dashboard but when i get to t…"
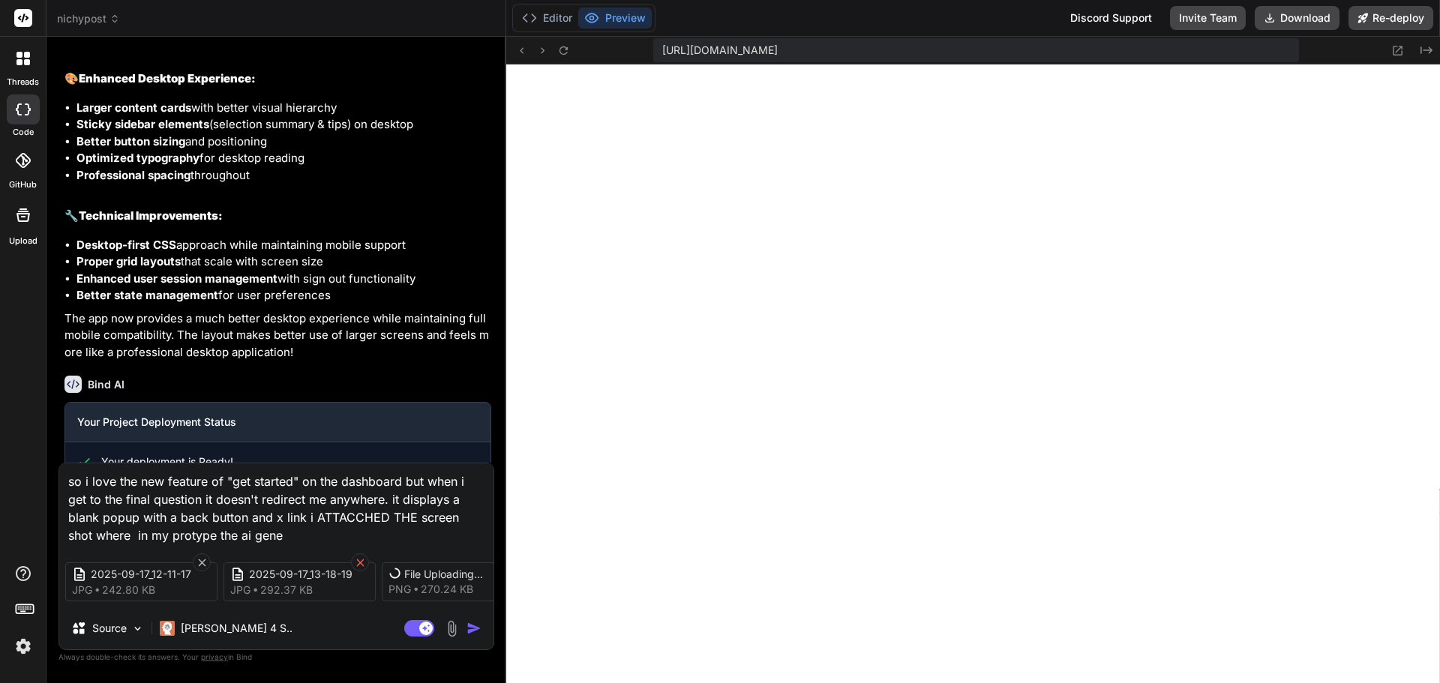
type textarea "x"
type textarea "so i love the new feature of "get started" on the dashboard but when i get to t…"
type textarea "x"
type textarea "so i love the new feature of "get started" on the dashboard but when i get to t…"
type textarea "x"
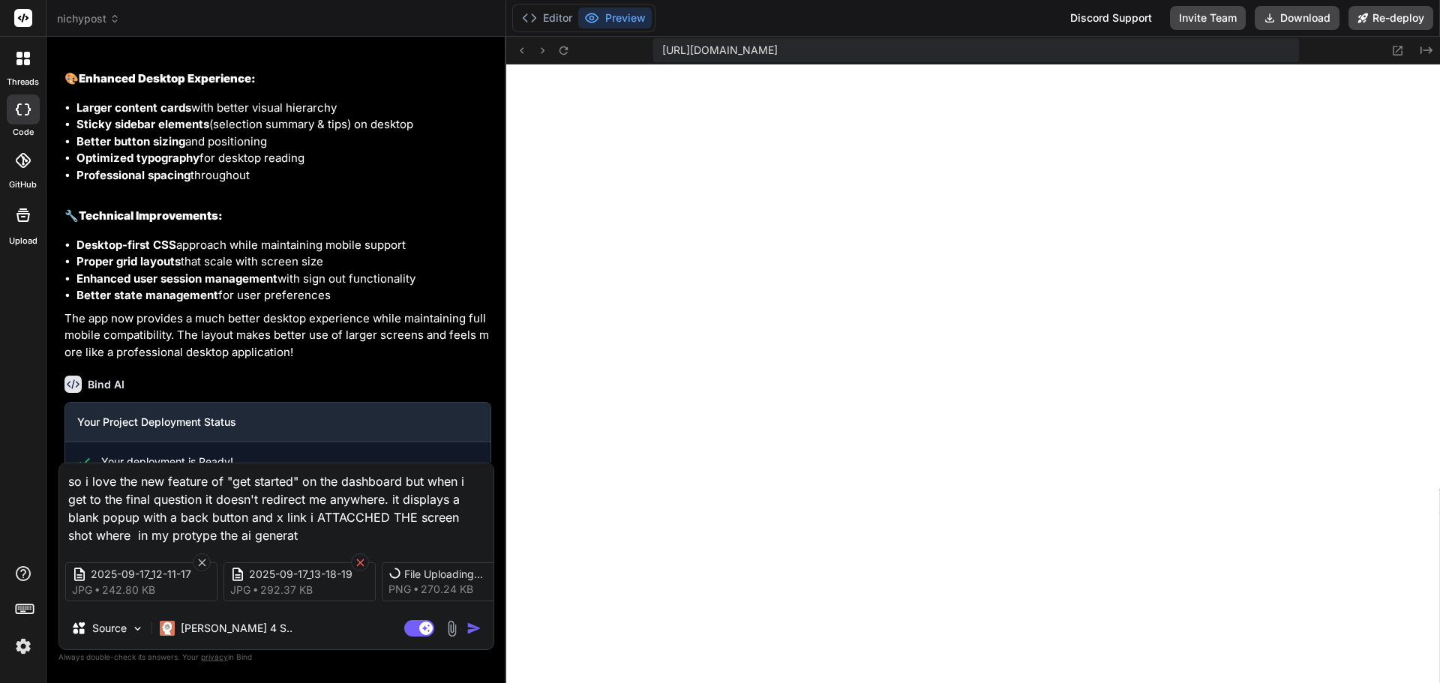
type textarea "so i love the new feature of "get started" on the dashboard but when i get to t…"
type textarea "x"
type textarea "so i love the new feature of "get started" on the dashboard but when i get to t…"
type textarea "x"
type textarea "so i love the new feature of "get started" on the dashboard but when i get to t…"
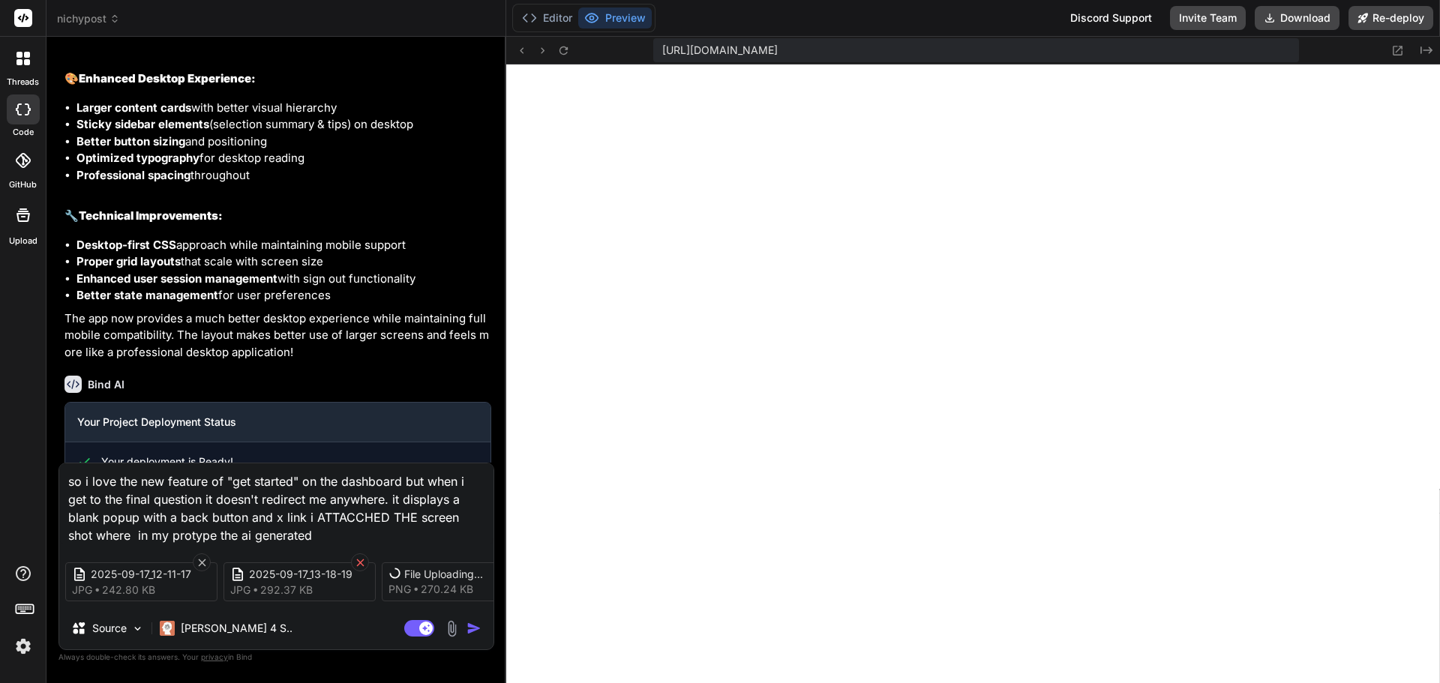
type textarea "x"
type textarea "so i love the new feature of "get started" on the dashboard but when i get to t…"
type textarea "x"
type textarea "so i love the new feature of "get started" on the dashboard but when i get to t…"
type textarea "x"
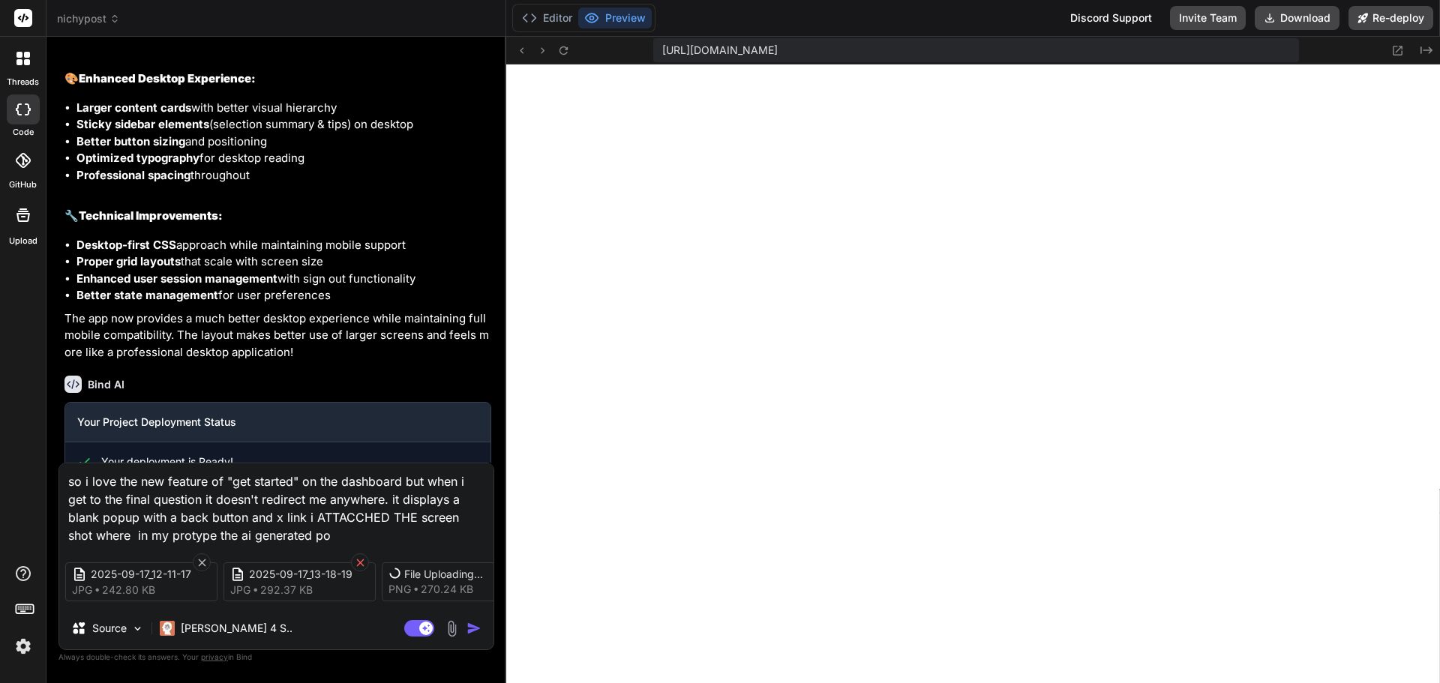
type textarea "so i love the new feature of "get started" on the dashboard but when i get to t…"
type textarea "x"
type textarea "so i love the new feature of "get started" on the dashboard but when i get to t…"
type textarea "x"
type textarea "so i love the new feature of "get started" on the dashboard but when i get to t…"
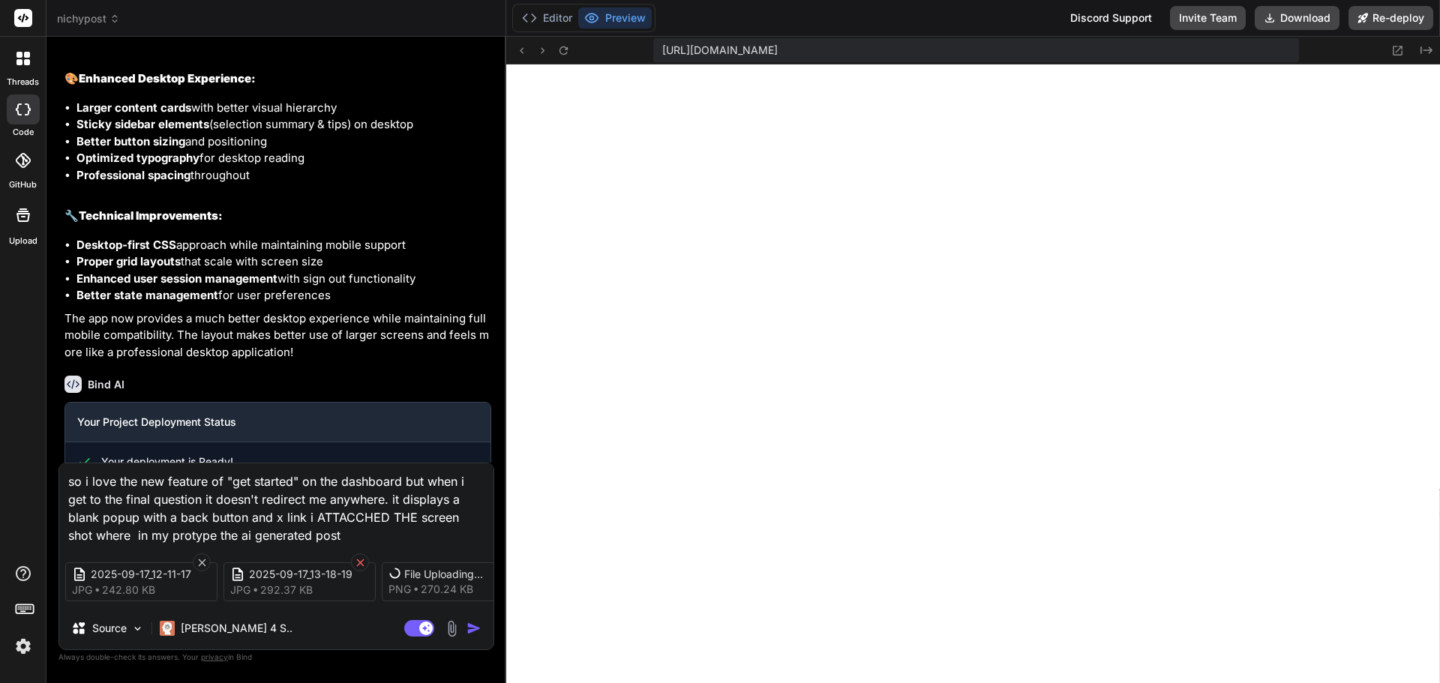
type textarea "x"
type textarea "so i love the new feature of "get started" on the dashboard but when i get to t…"
type textarea "x"
type textarea "so i love the new feature of "get started" on the dashboard but when i get to t…"
type textarea "x"
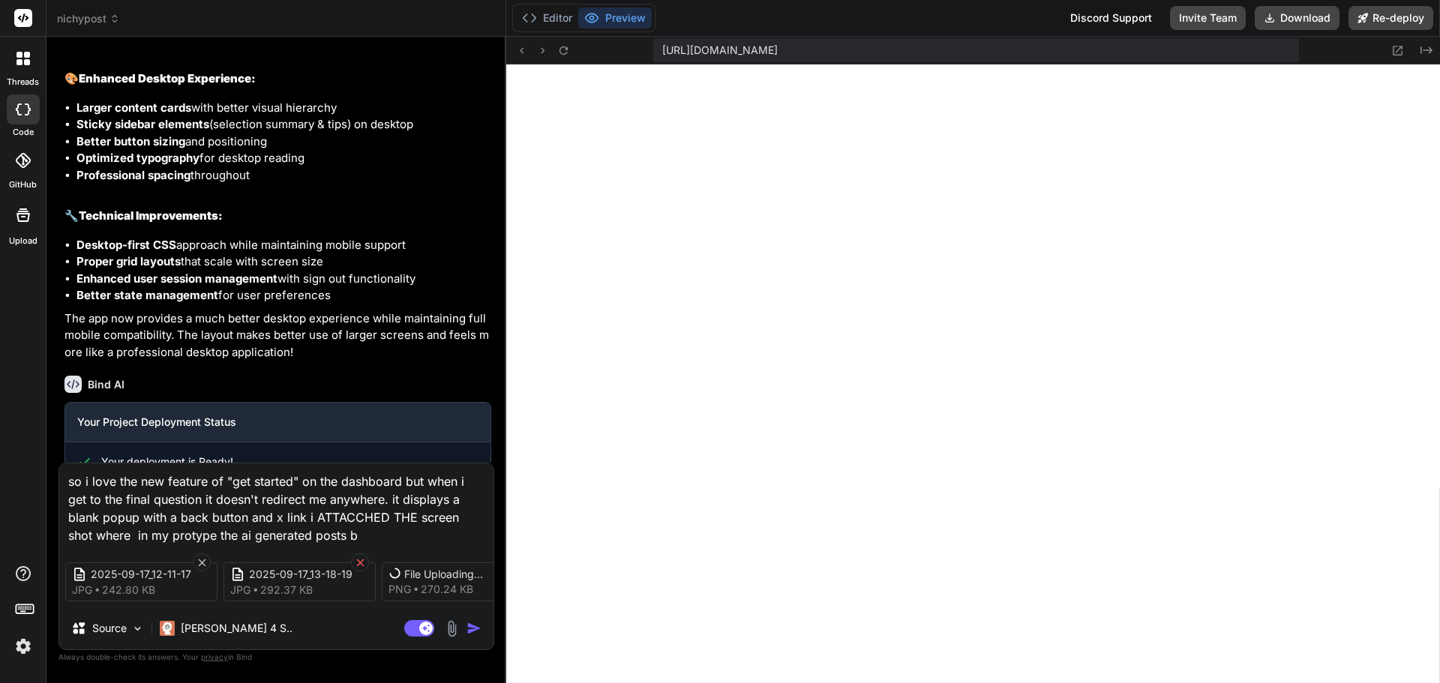
type textarea "so i love the new feature of "get started" on the dashboard but when i get to t…"
type textarea "x"
type textarea "so i love the new feature of "get started" on the dashboard but when i get to t…"
type textarea "x"
type textarea "so i love the new feature of "get started" on the dashboard but when i get to t…"
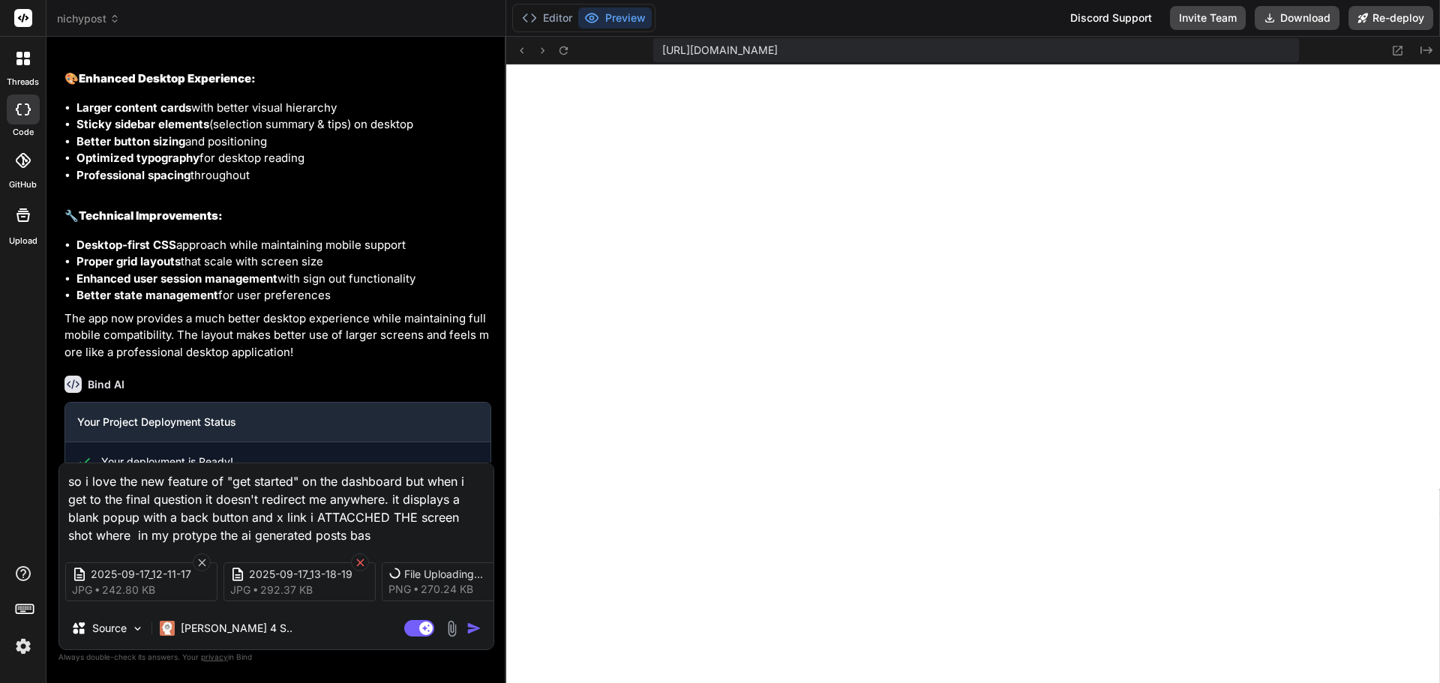
type textarea "x"
type textarea "so i love the new feature of "get started" on the dashboard but when i get to t…"
type textarea "x"
type textarea "so i love the new feature of "get started" on the dashboard but when i get to t…"
type textarea "x"
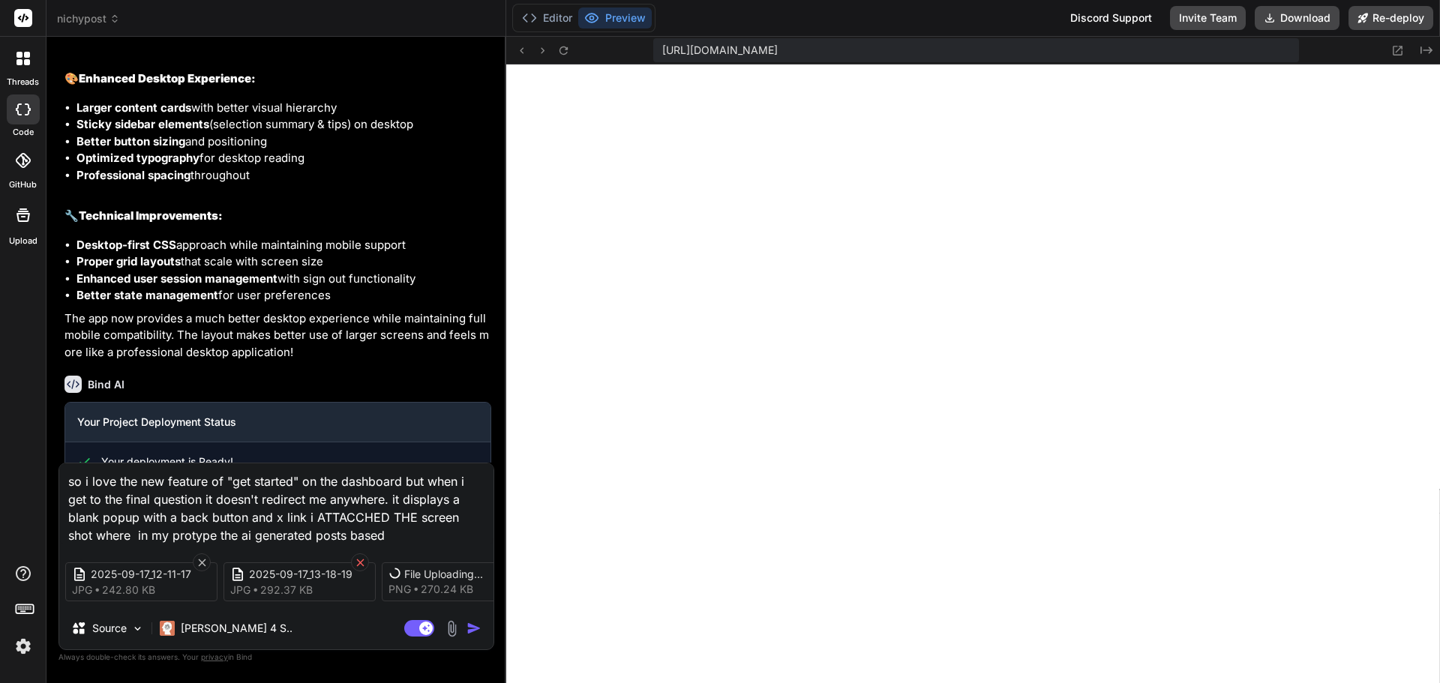
type textarea "so i love the new feature of "get started" on the dashboard but when i get to t…"
type textarea "x"
type textarea "so i love the new feature of "get started" on the dashboard but when i get to t…"
type textarea "x"
type textarea "so i love the new feature of "get started" on the dashboard but when i get to t…"
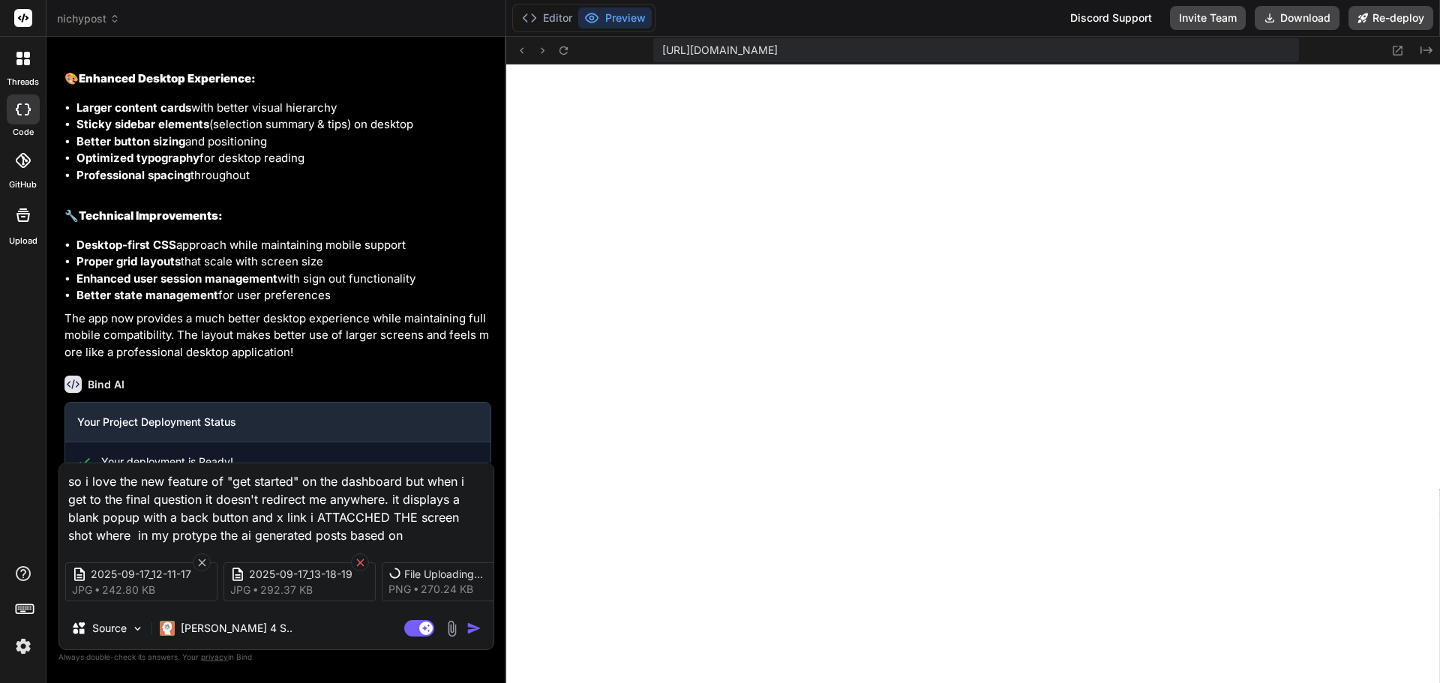
type textarea "x"
type textarea "so i love the new feature of "get started" on the dashboard but when i get to t…"
type textarea "x"
type textarea "so i love the new feature of "get started" on the dashboard but when i get to t…"
type textarea "x"
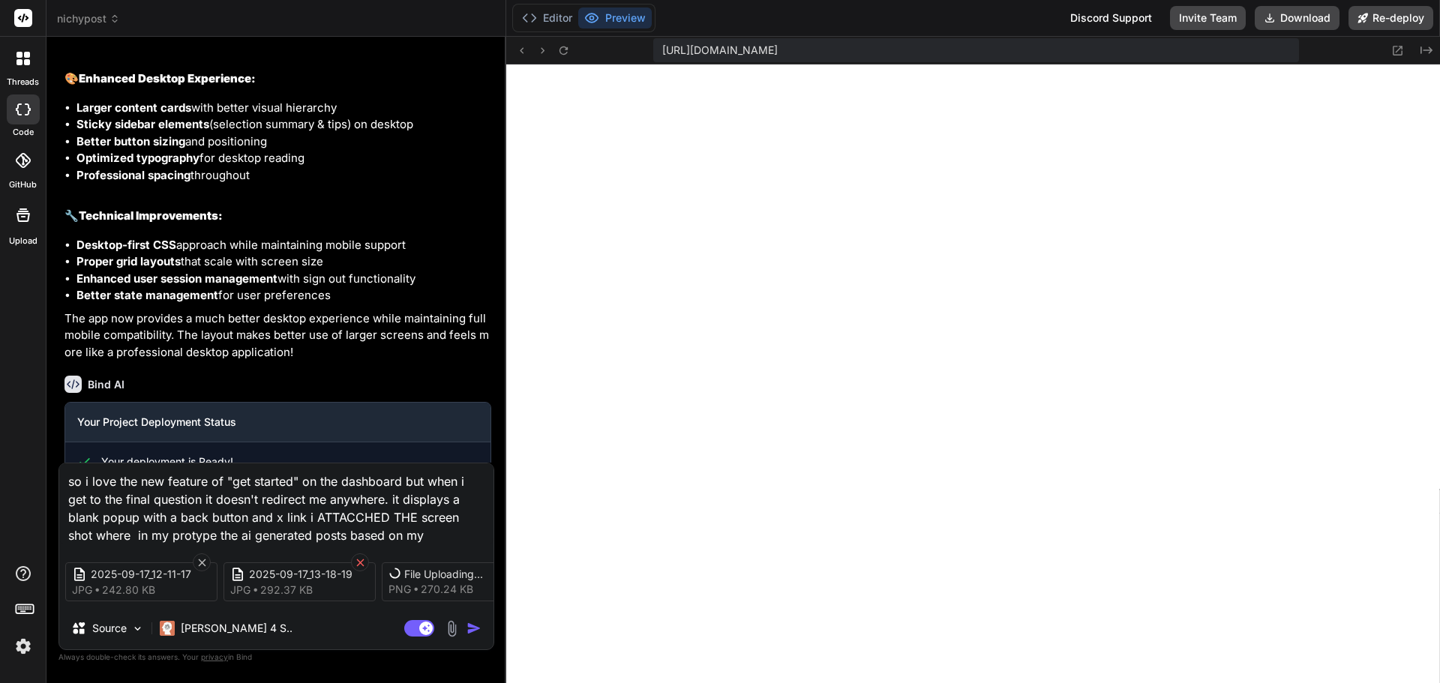
type textarea "so i love the new feature of "get started" on the dashboard but when i get to t…"
type textarea "x"
type textarea "so i love the new feature of "get started" on the dashboard but when i get to t…"
type textarea "x"
type textarea "so i love the new feature of "get started" on the dashboard but when i get to t…"
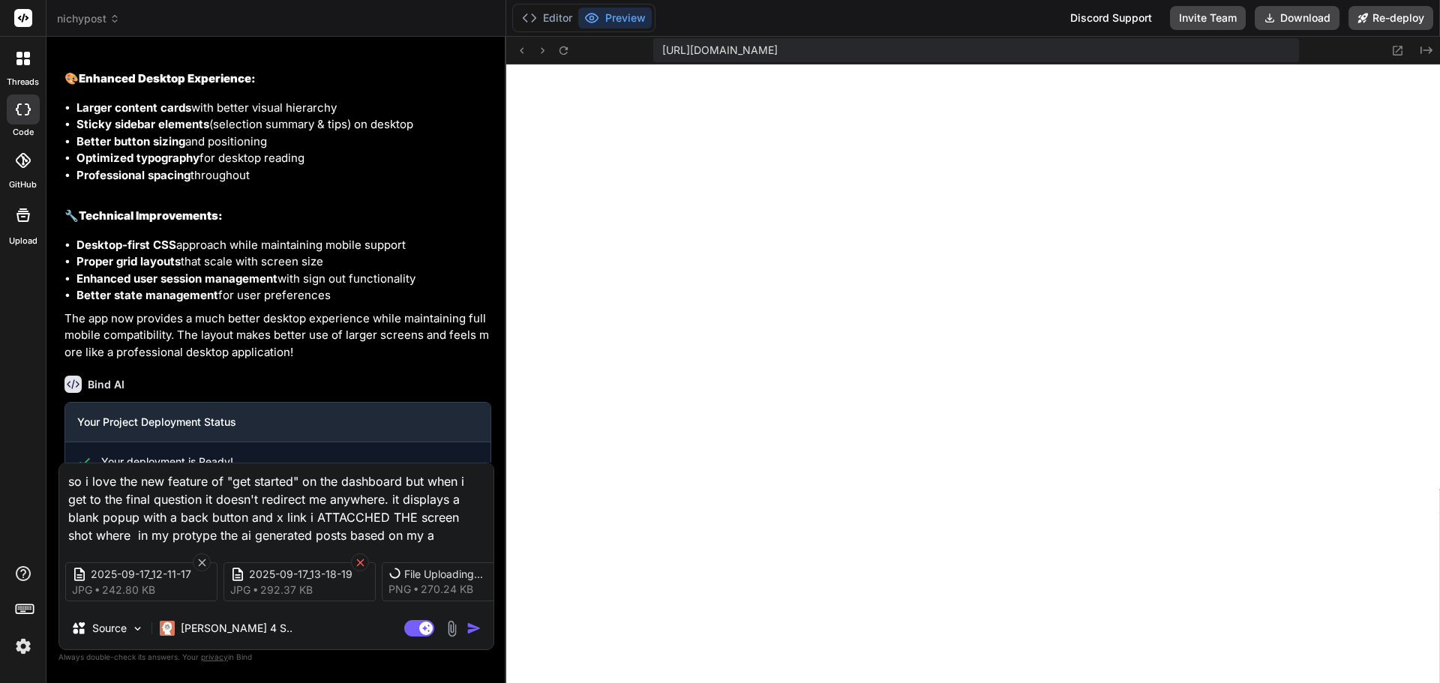
type textarea "x"
type textarea "so i love the new feature of "get started" on the dashboard but when i get to t…"
type textarea "x"
type textarea "so i love the new feature of "get started" on the dashboard but when i get to t…"
type textarea "x"
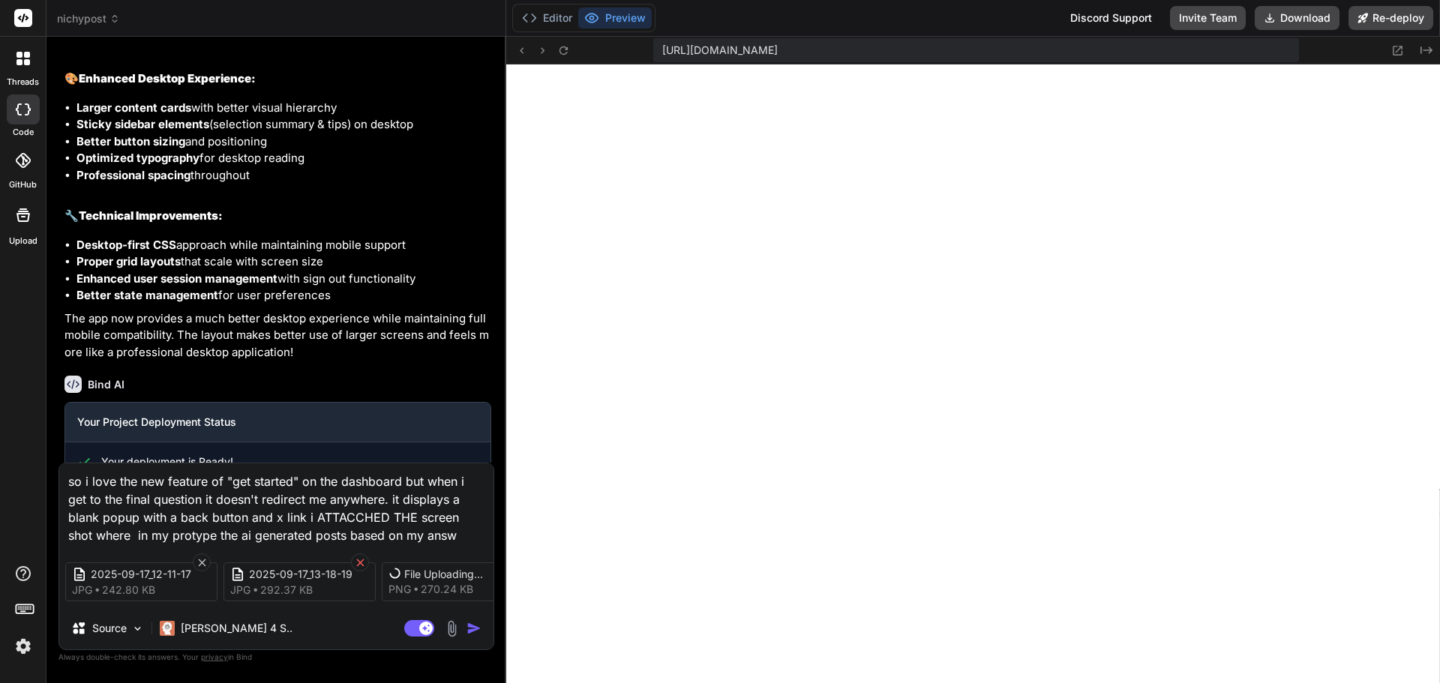
type textarea "so i love the new feature of "get started" on the dashboard but when i get to t…"
type textarea "x"
type textarea "so i love the new feature of "get started" on the dashboard but when i get to t…"
type textarea "x"
type textarea "so i love the new feature of "get started" on the dashboard but when i get to t…"
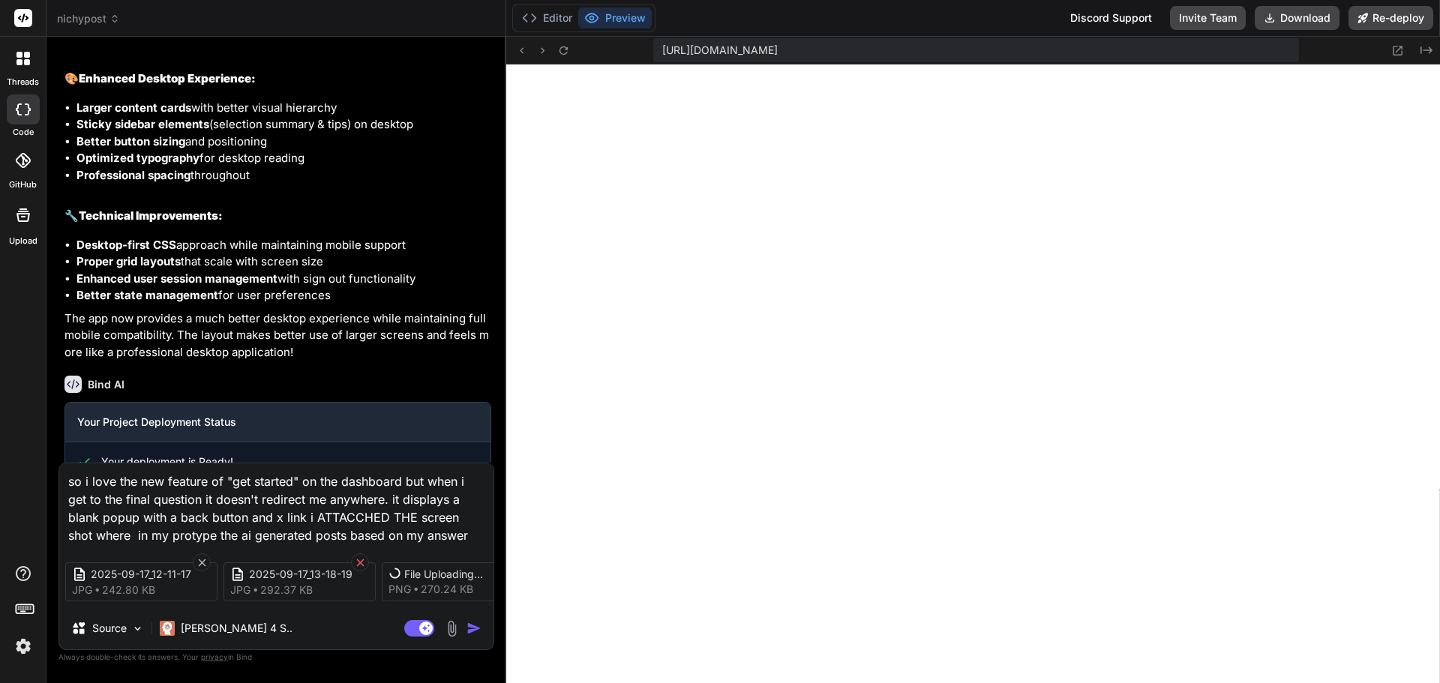
type textarea "x"
type textarea "so i love the new feature of "get started" on the dashboard but when i get to t…"
type textarea "x"
type textarea "so i love the new feature of "get started" on the dashboard but when i get to t…"
type textarea "x"
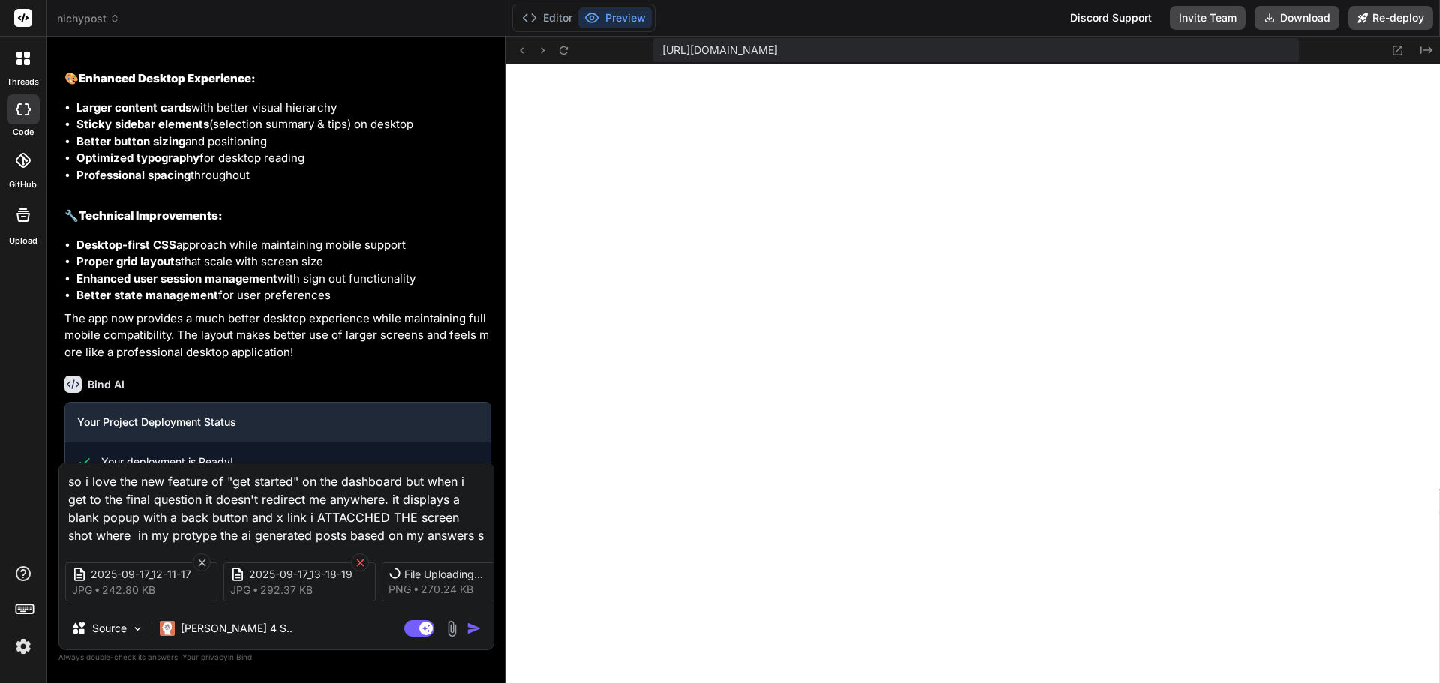
type textarea "so i love the new feature of "get started" on the dashboard but when i get to t…"
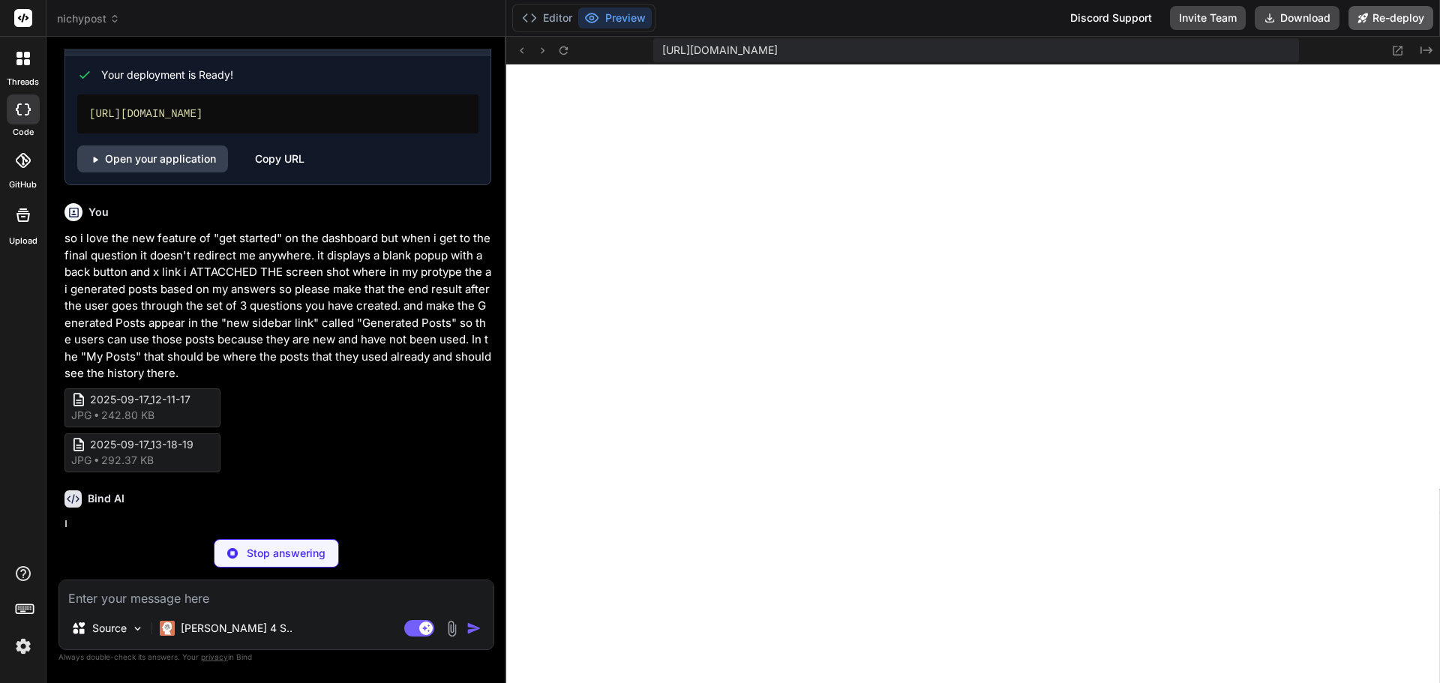
scroll to position [6721, 0]
